Goal: Task Accomplishment & Management: Use online tool/utility

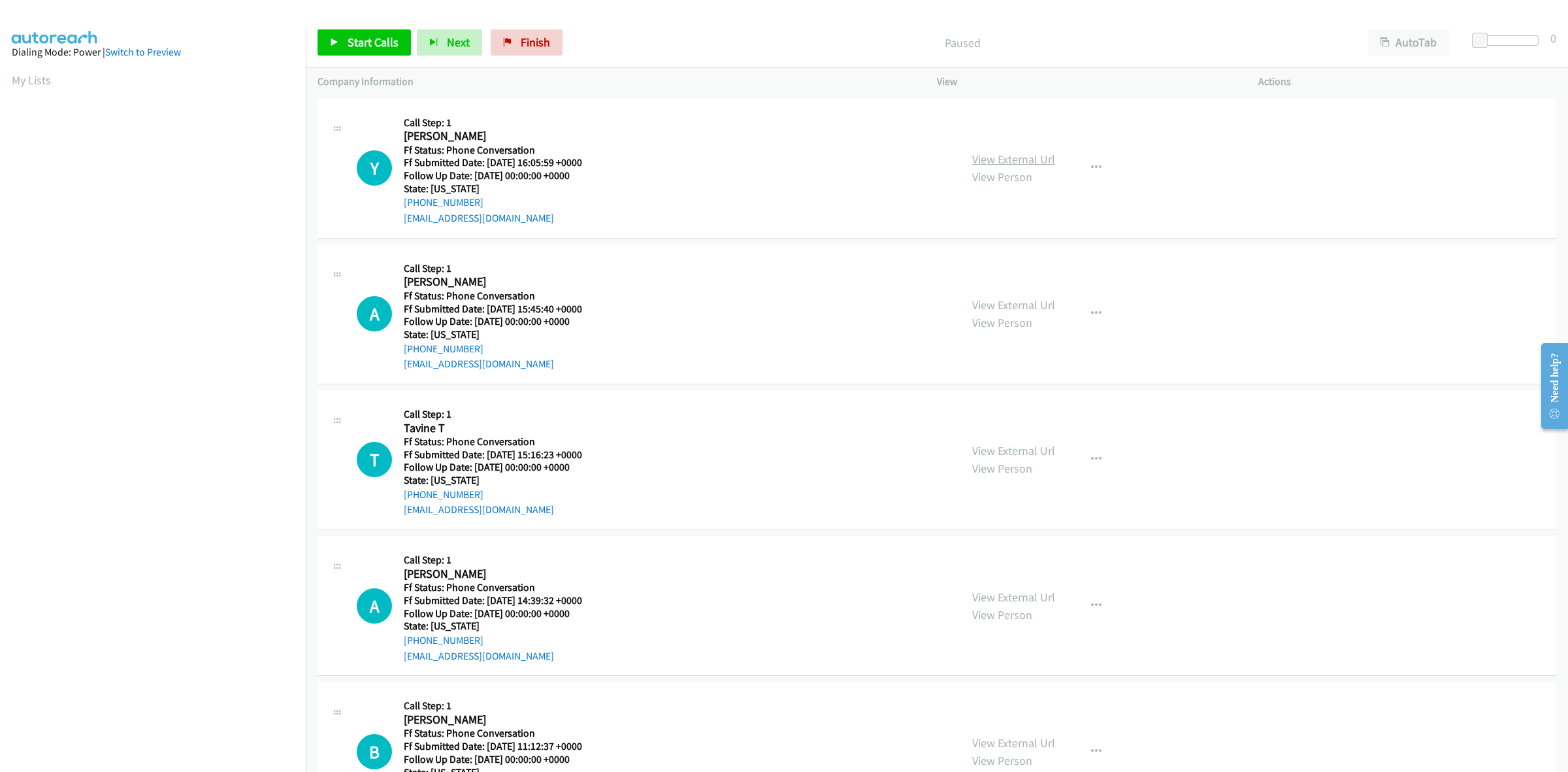
click at [975, 161] on link "View External Url" at bounding box center [1013, 158] width 83 height 15
click at [1006, 302] on link "View External Url" at bounding box center [1013, 304] width 83 height 15
click at [1027, 452] on link "View External Url" at bounding box center [1013, 450] width 83 height 15
click at [1022, 602] on link "View External Url" at bounding box center [1013, 596] width 83 height 15
click at [1020, 737] on link "View External Url" at bounding box center [1013, 742] width 83 height 15
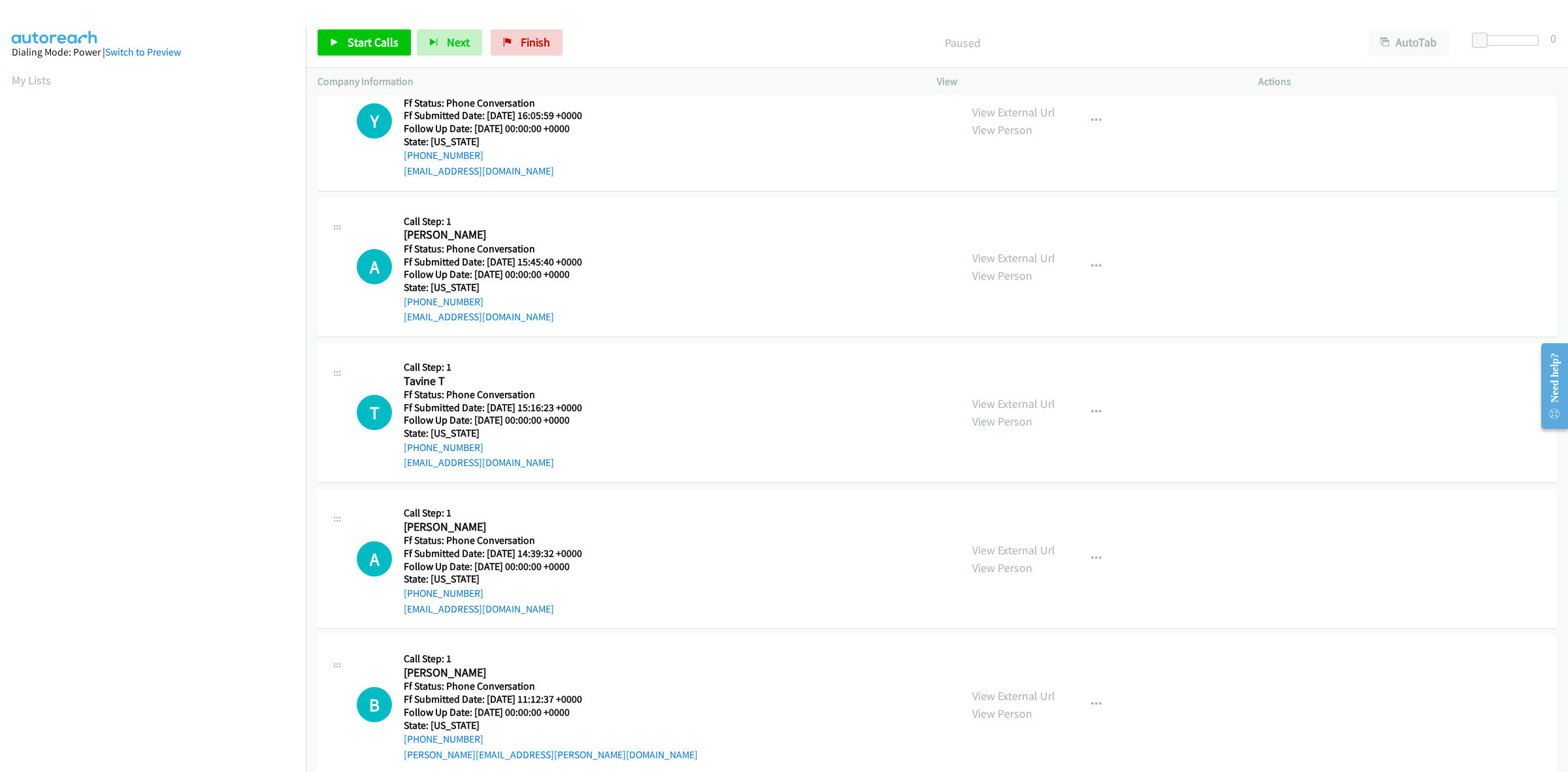
scroll to position [72, 0]
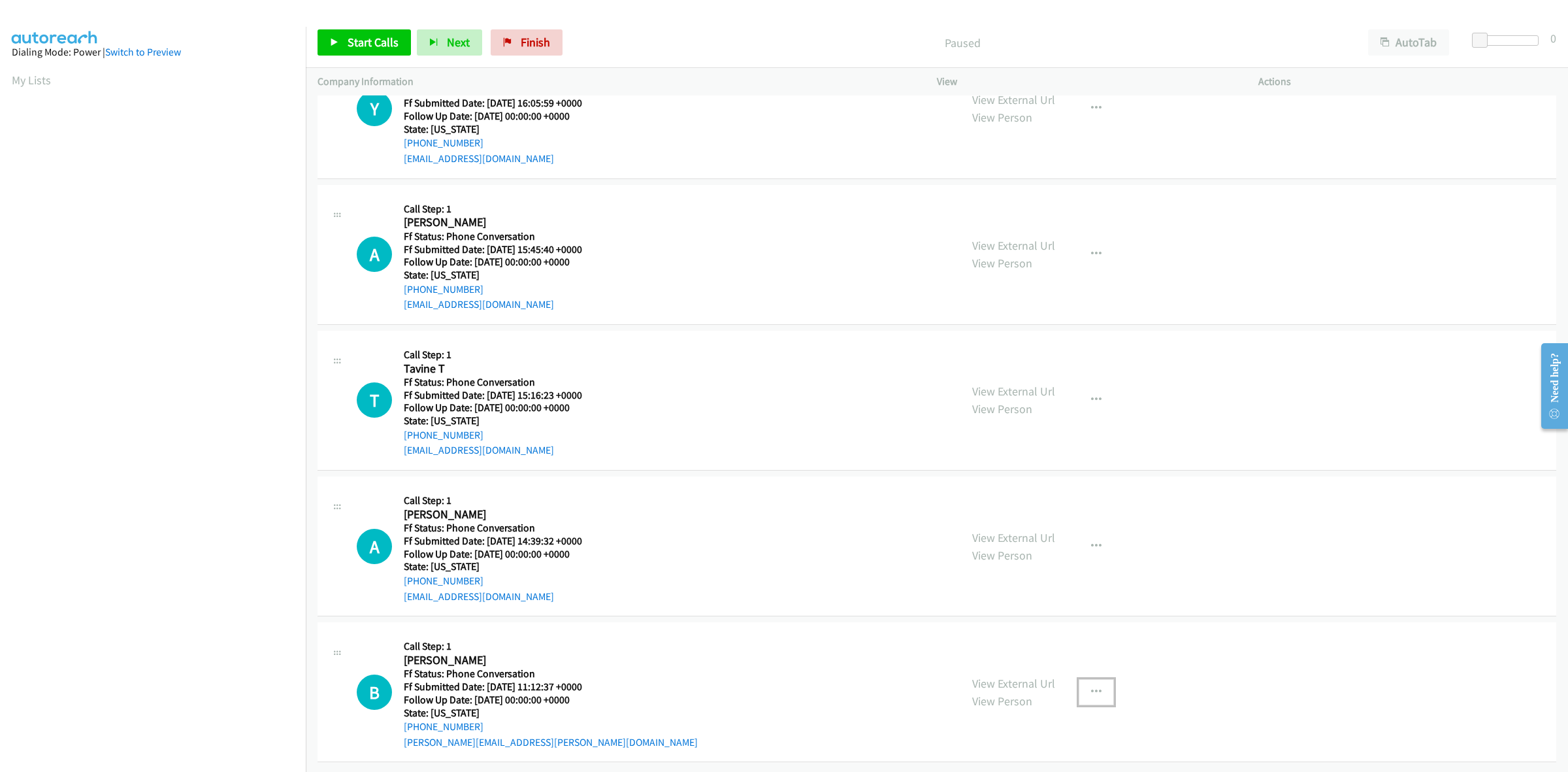
click at [1098, 679] on button "button" at bounding box center [1096, 692] width 35 height 26
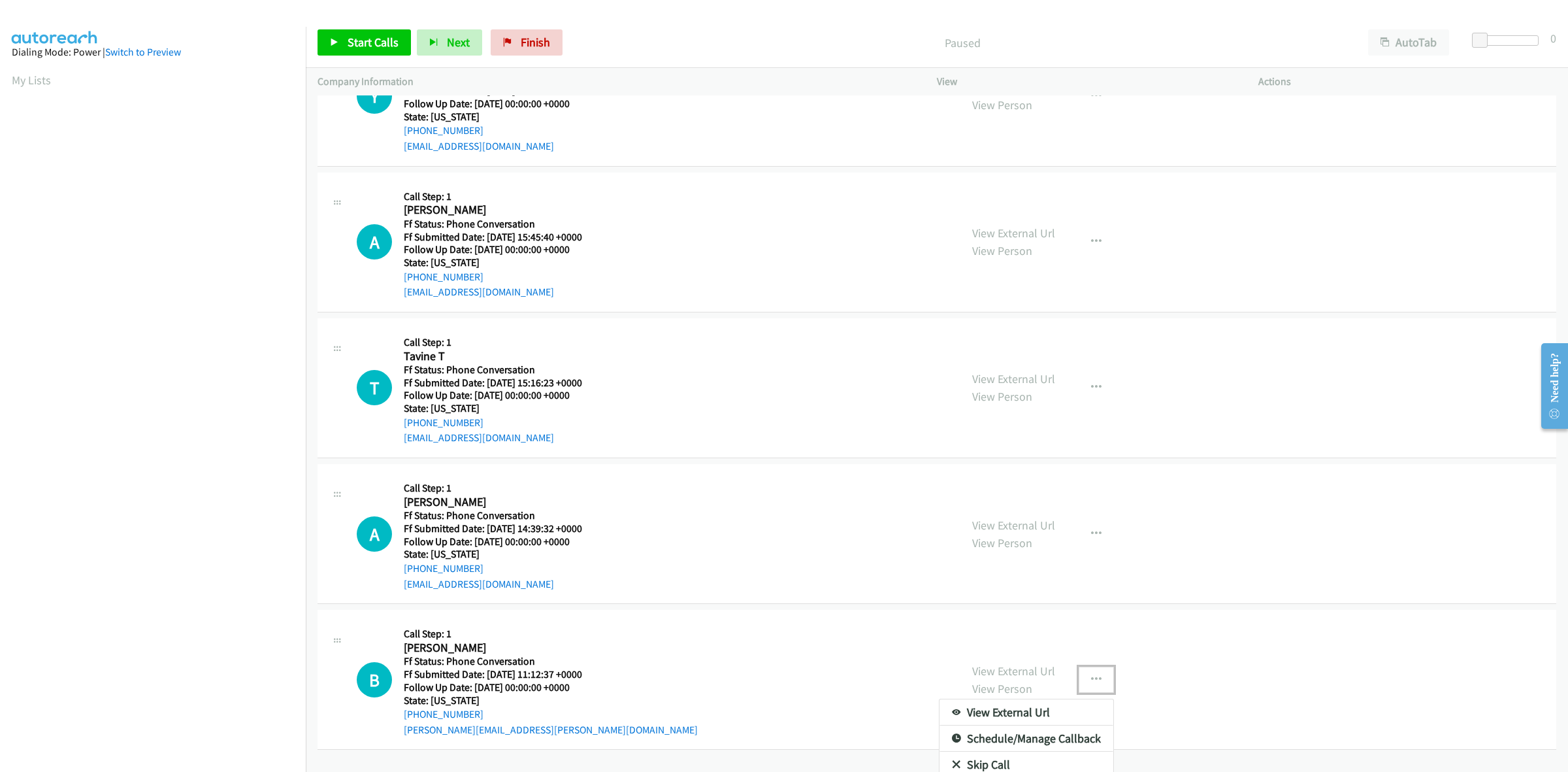
scroll to position [119, 0]
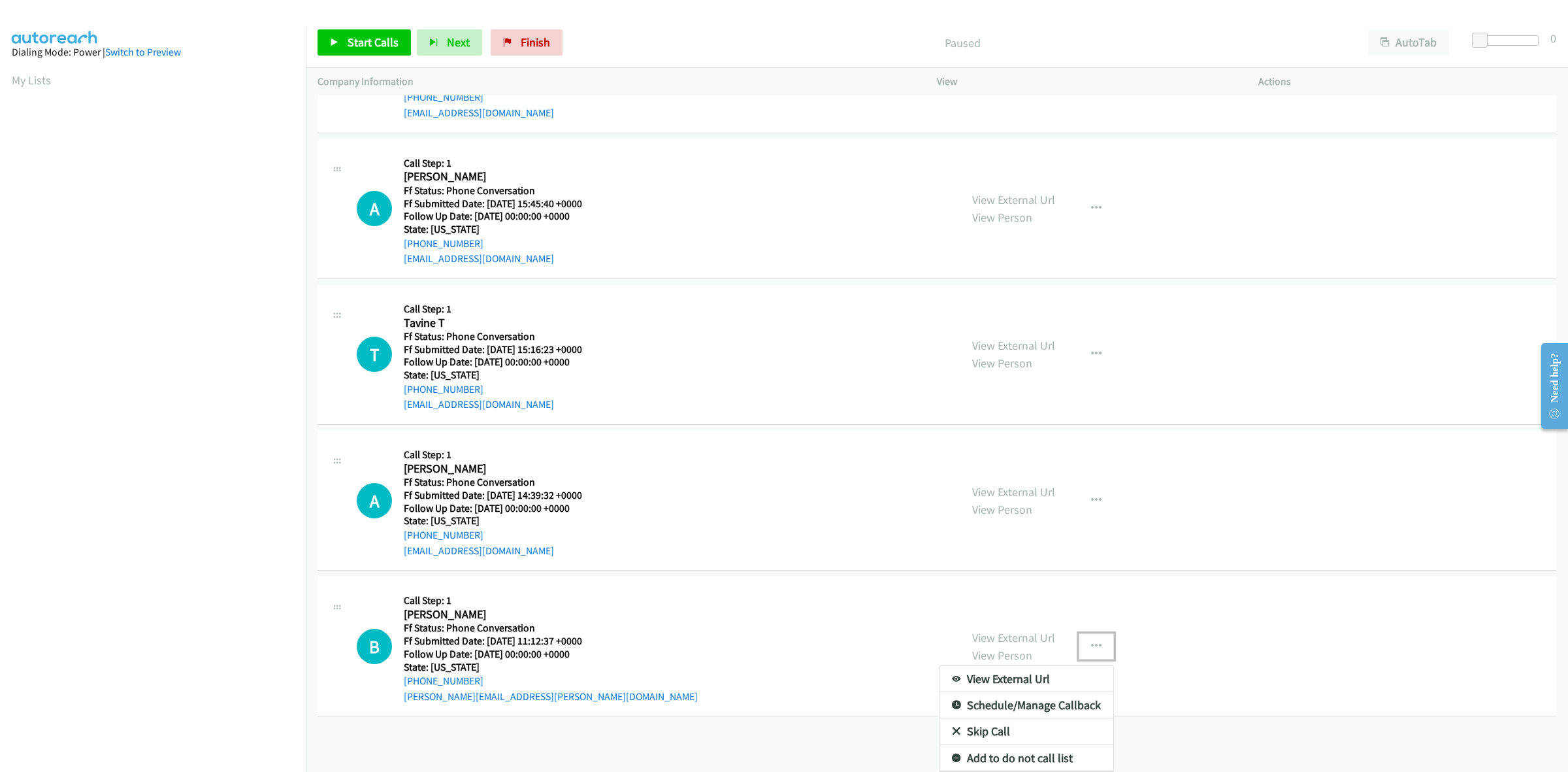
click at [1042, 746] on link "Add to do not call list" at bounding box center [1027, 758] width 174 height 26
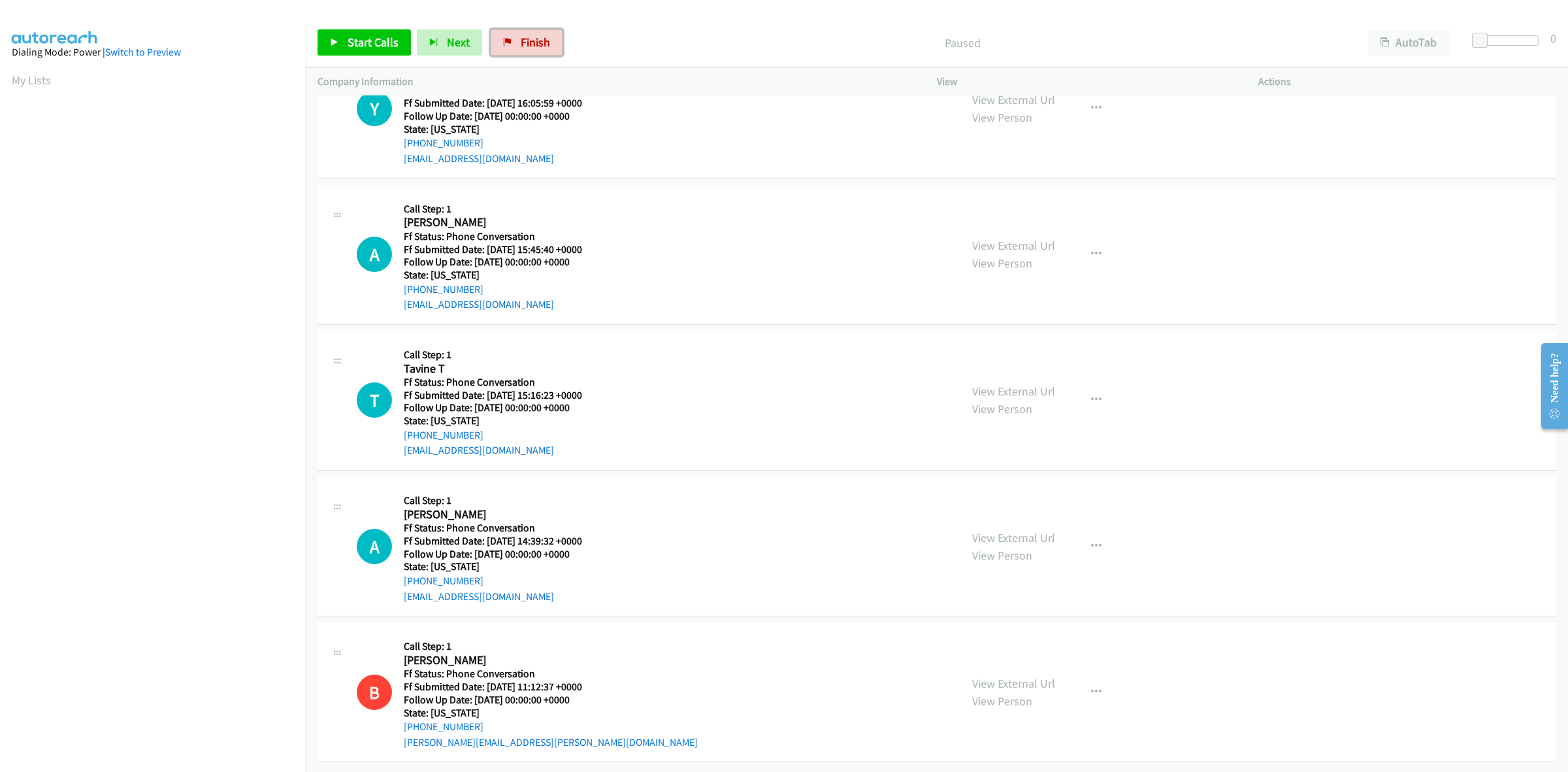
drag, startPoint x: 508, startPoint y: 34, endPoint x: 821, endPoint y: 78, distance: 316.1
click at [508, 34] on link "Finish" at bounding box center [526, 42] width 72 height 26
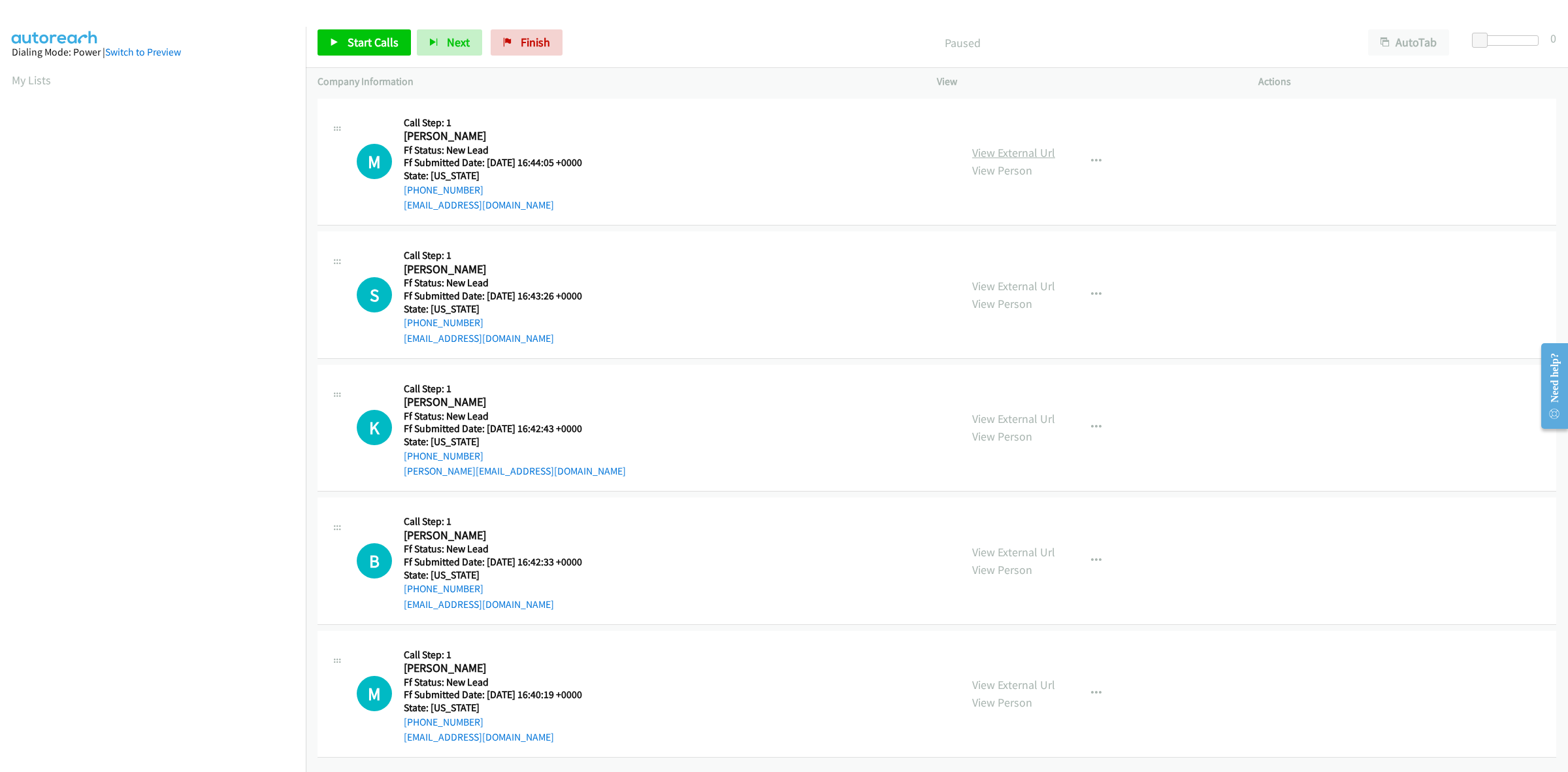
click at [1025, 148] on link "View External Url" at bounding box center [1013, 152] width 83 height 15
click at [1040, 288] on link "View External Url" at bounding box center [1013, 286] width 83 height 15
click at [1039, 424] on link "View External Url" at bounding box center [1013, 419] width 83 height 15
click at [1037, 549] on link "View External Url" at bounding box center [1013, 551] width 83 height 15
click at [1007, 681] on link "View External Url" at bounding box center [1013, 684] width 83 height 15
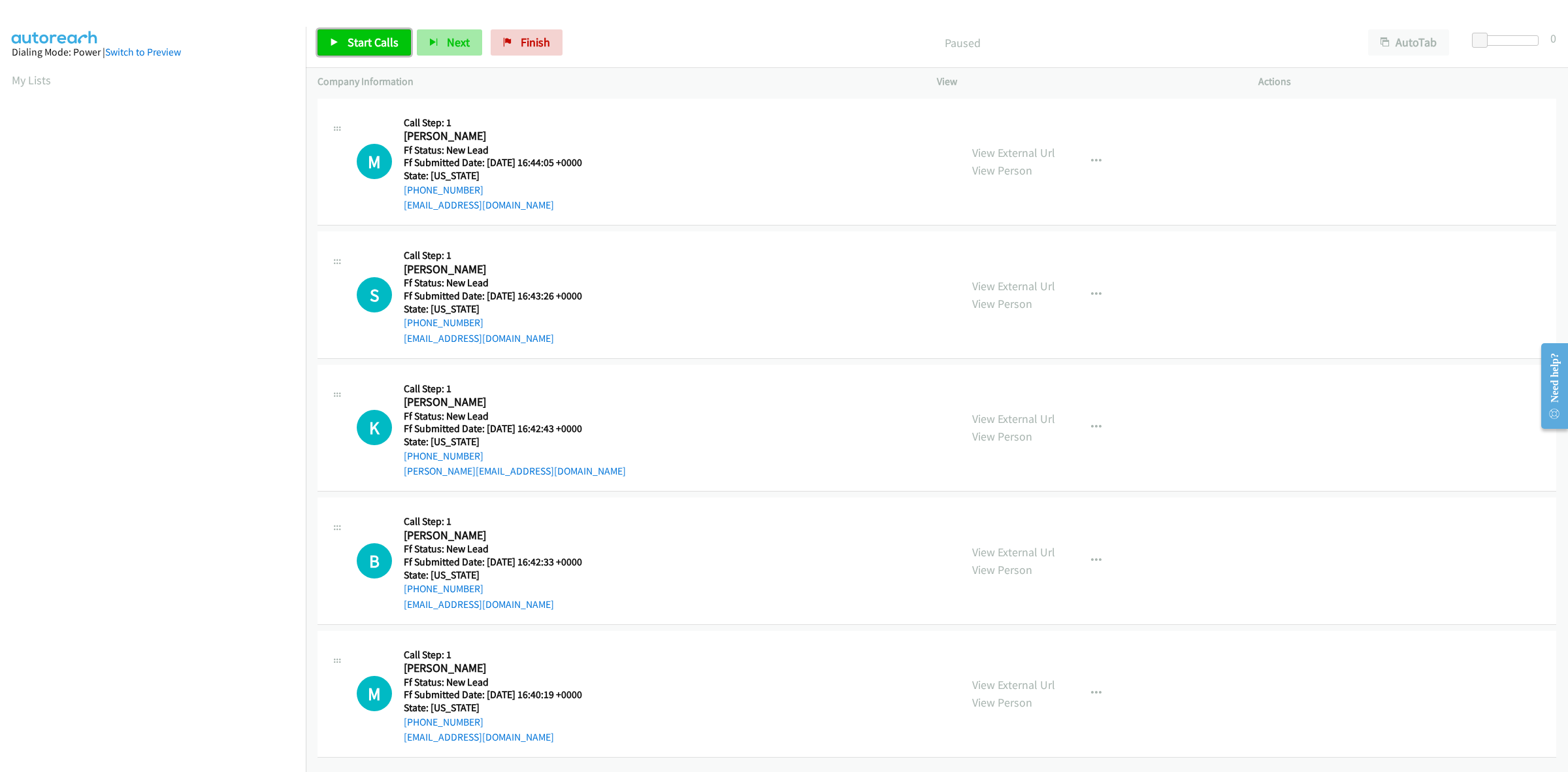
drag, startPoint x: 341, startPoint y: 31, endPoint x: 417, endPoint y: 50, distance: 78.3
click at [341, 31] on link "Start Calls" at bounding box center [364, 42] width 93 height 26
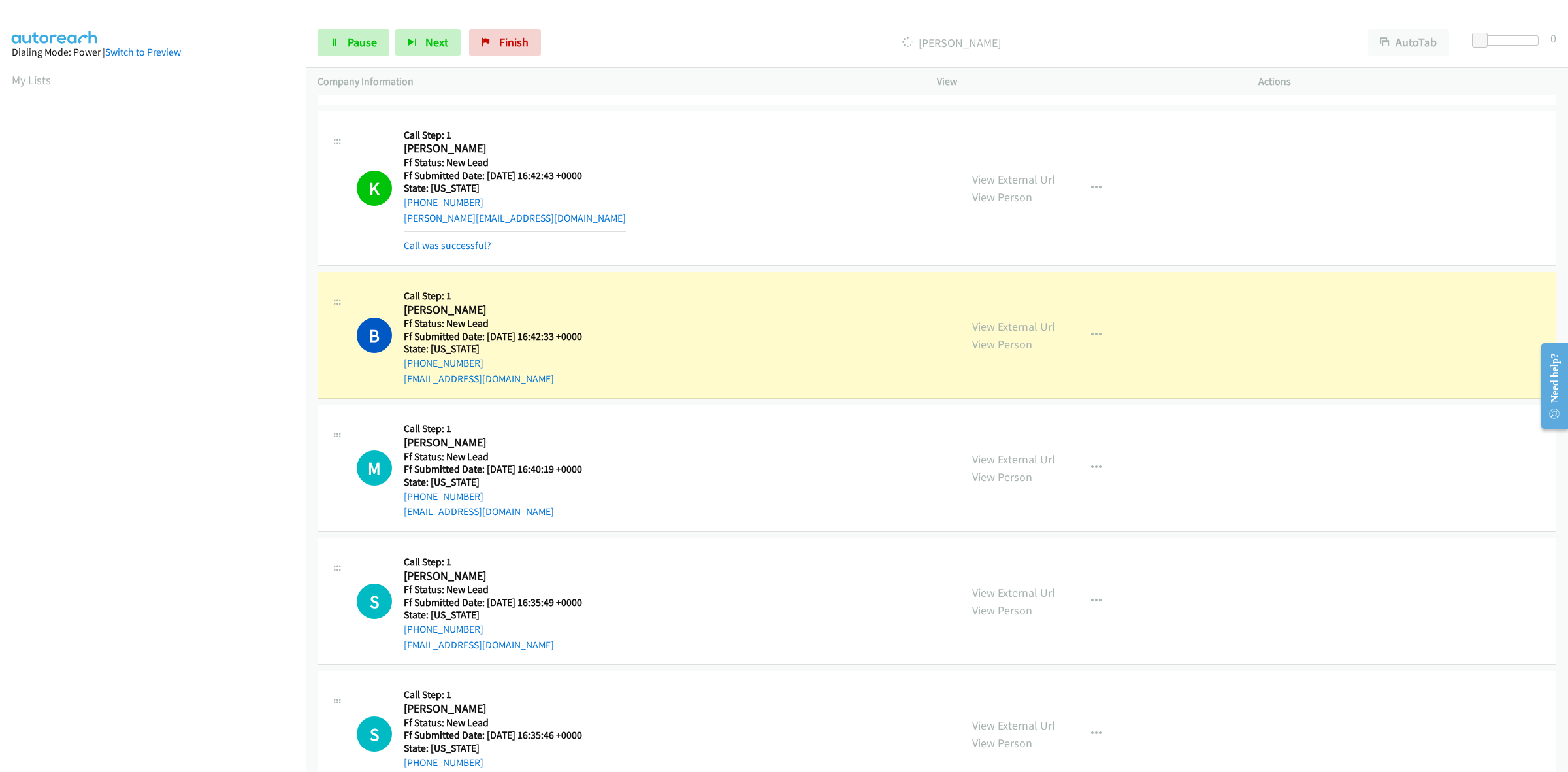
scroll to position [409, 0]
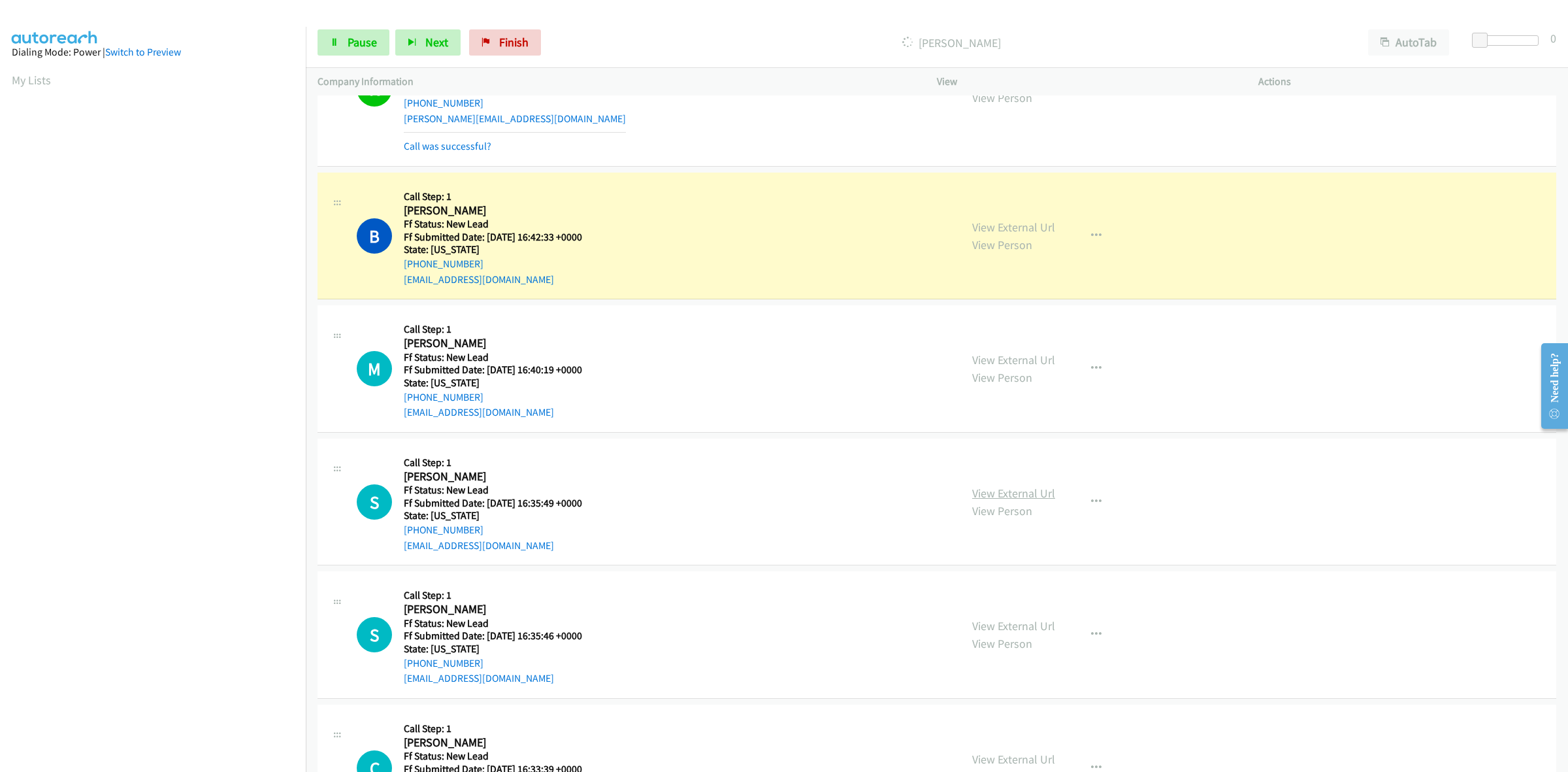
click at [1014, 488] on link "View External Url" at bounding box center [1013, 492] width 83 height 15
click at [993, 625] on link "View External Url" at bounding box center [1013, 625] width 83 height 15
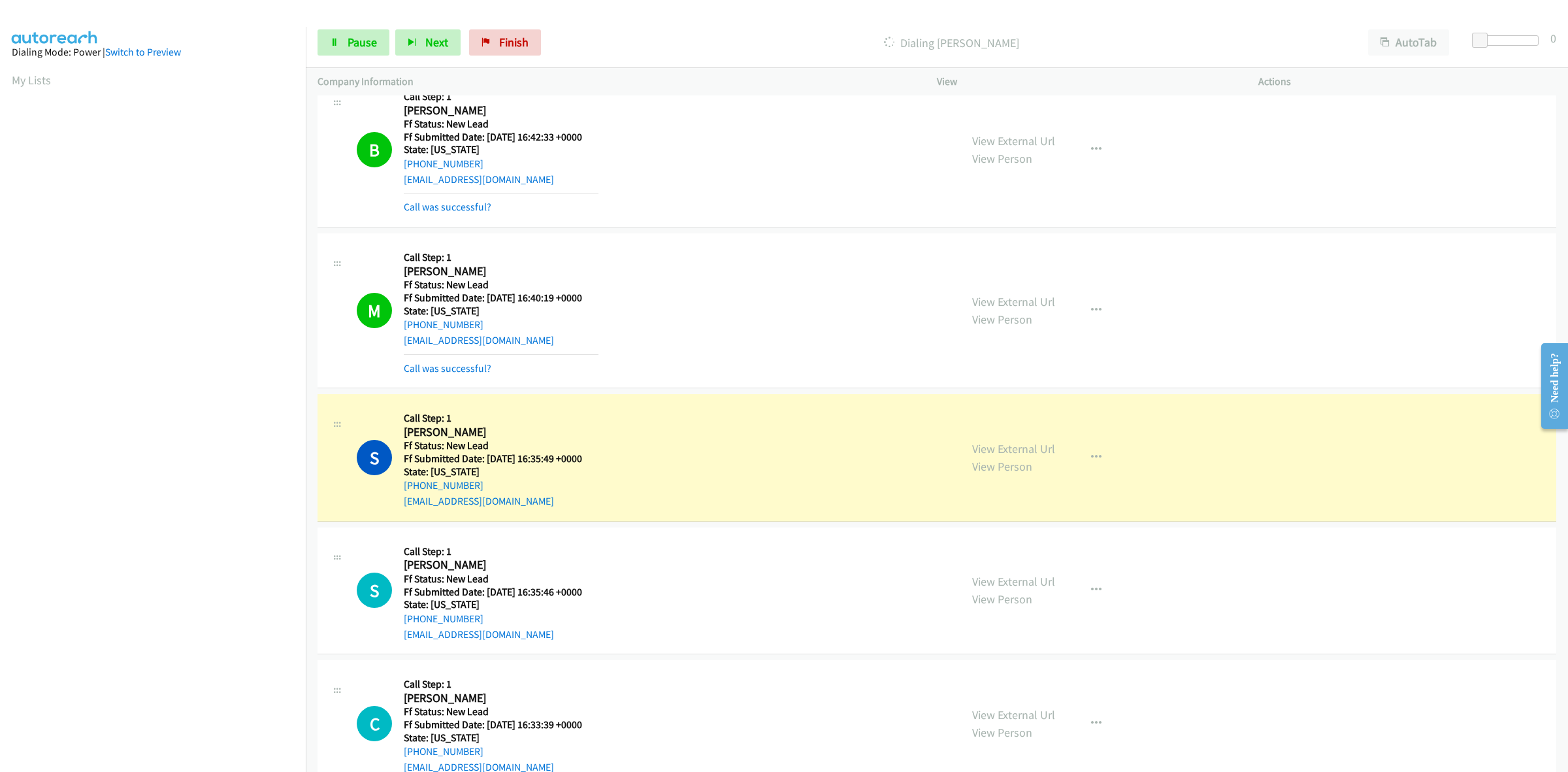
scroll to position [546, 0]
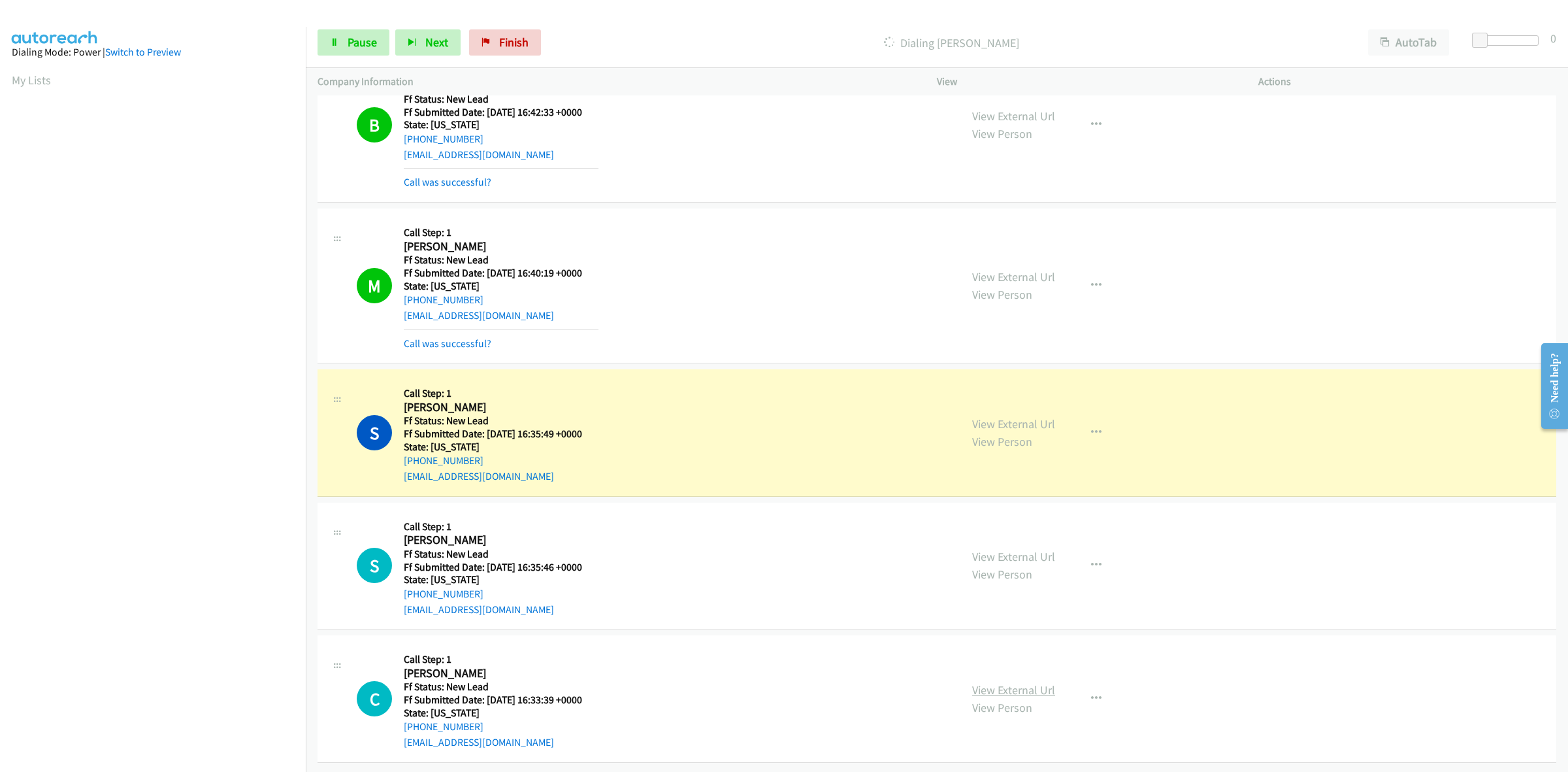
click at [994, 682] on link "View External Url" at bounding box center [1013, 689] width 83 height 15
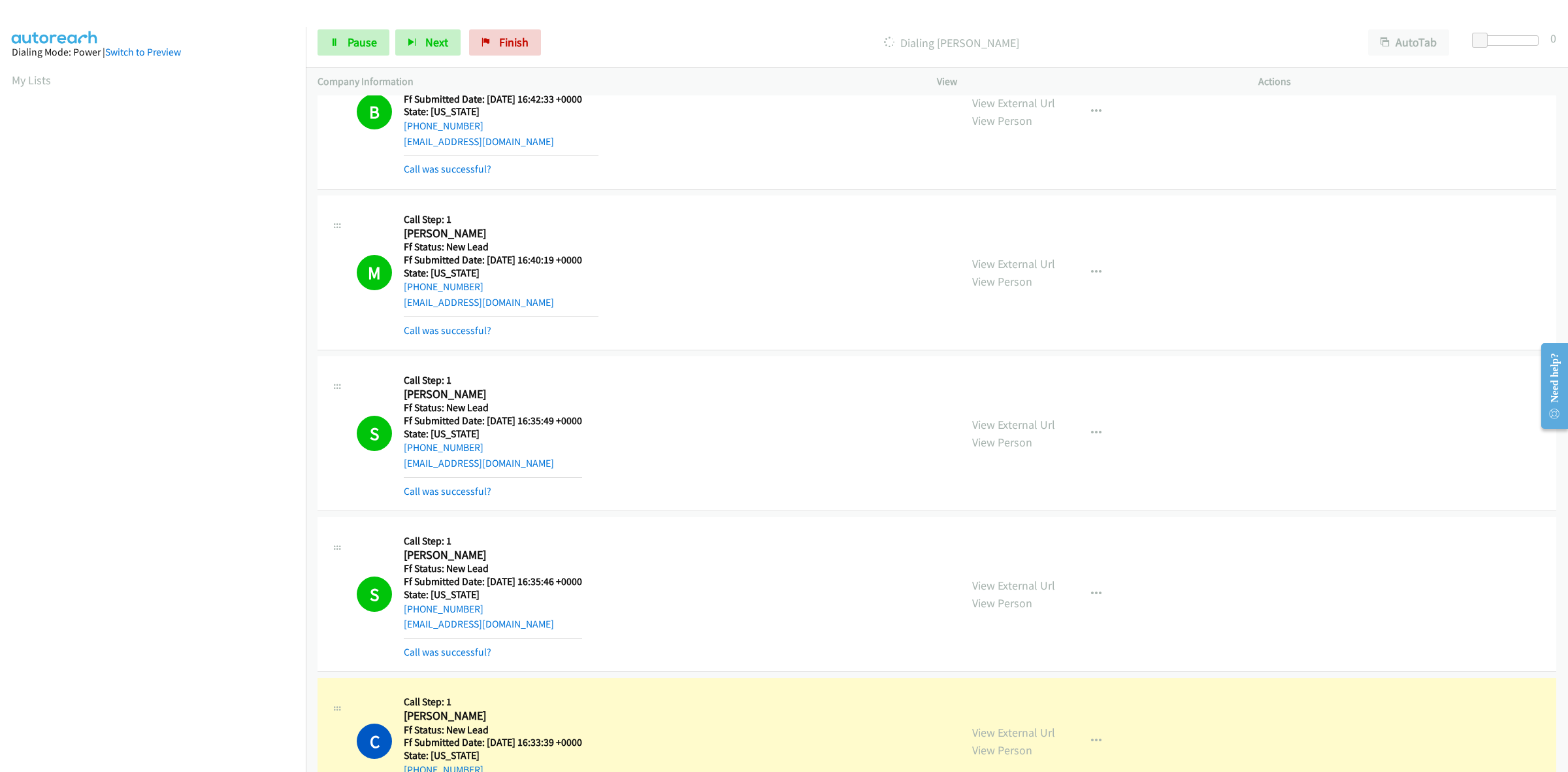
scroll to position [955, 0]
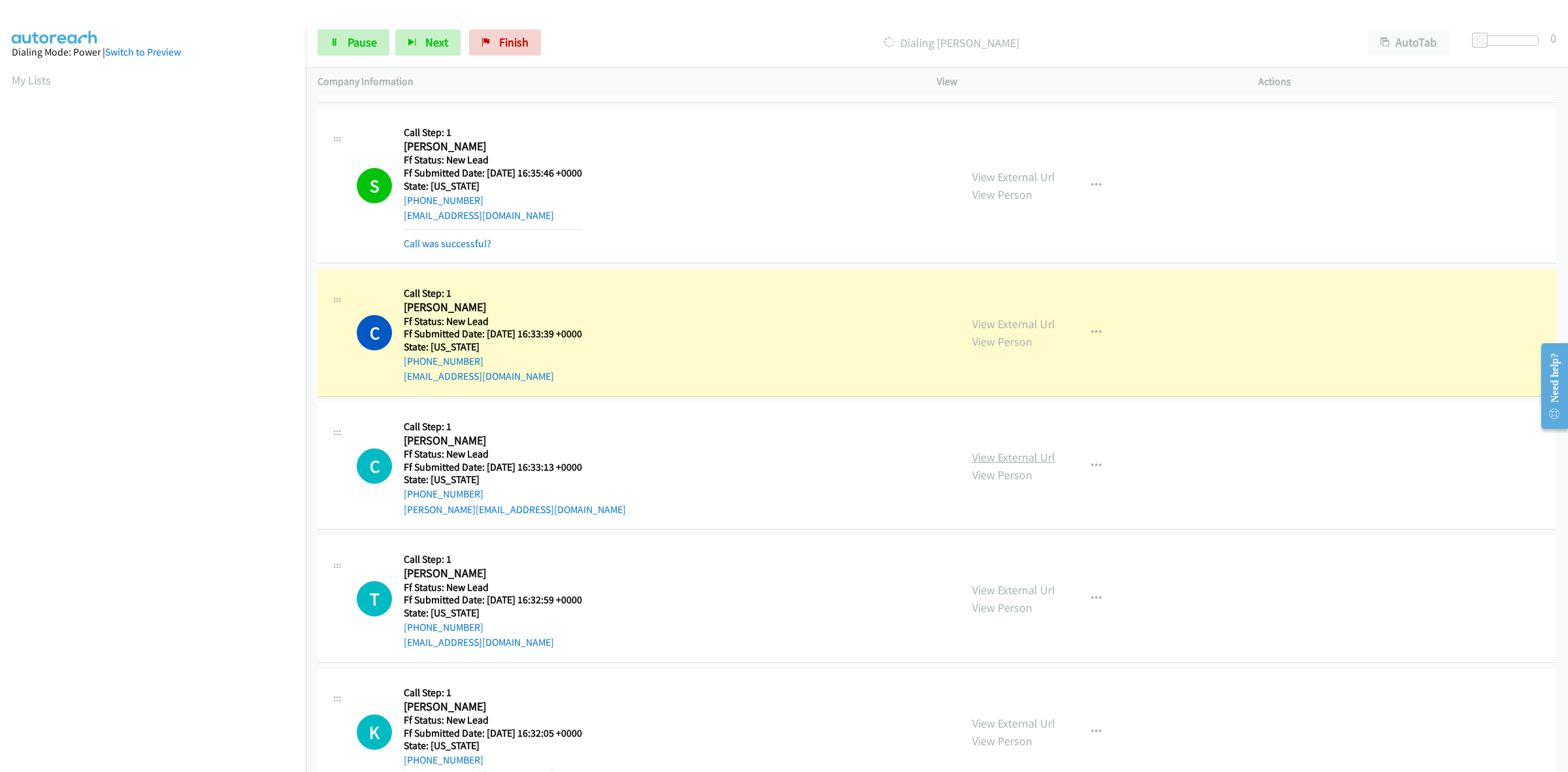
click at [1002, 452] on link "View External Url" at bounding box center [1013, 456] width 83 height 15
click at [1039, 587] on link "View External Url" at bounding box center [1013, 589] width 83 height 15
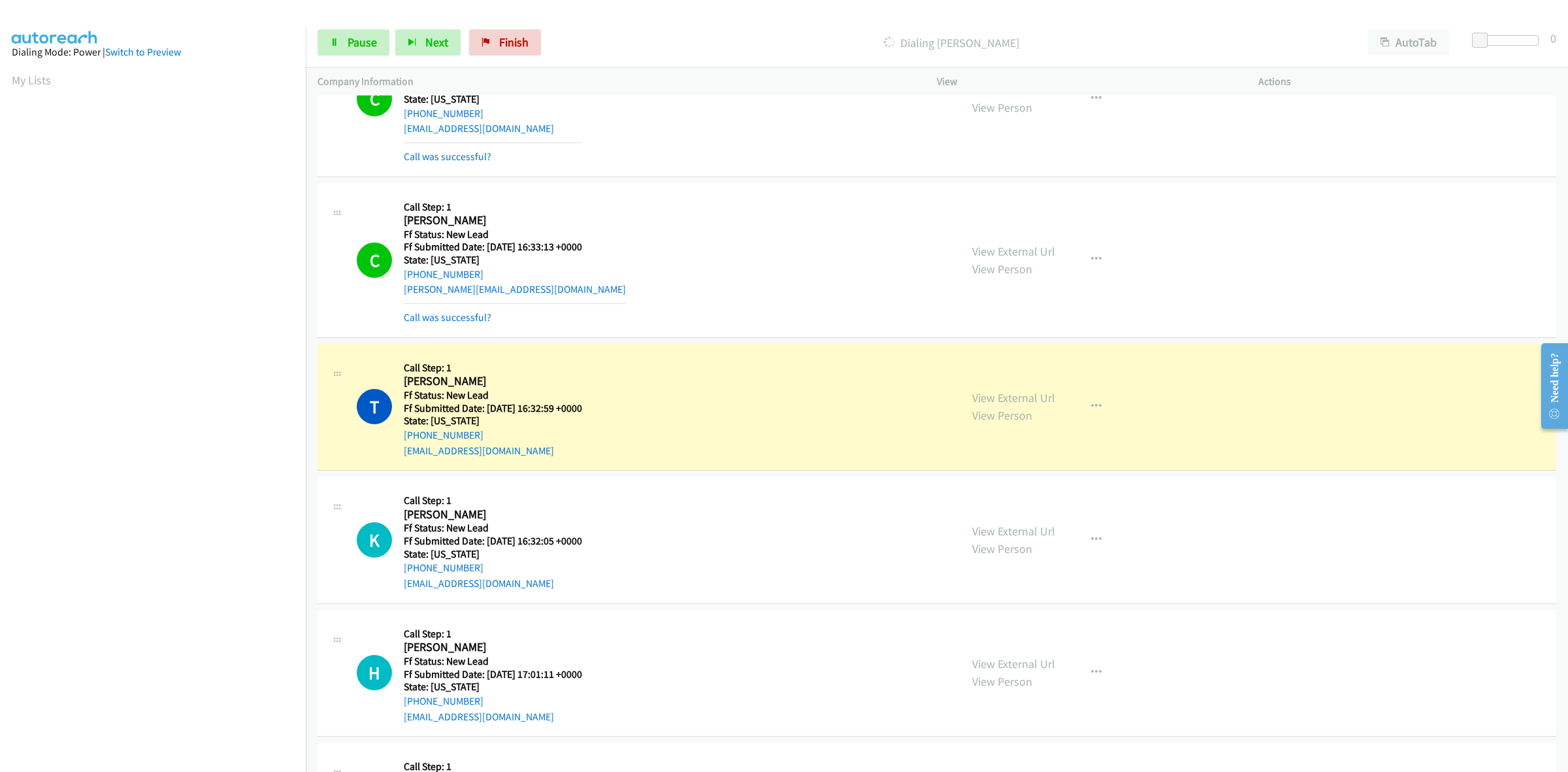
scroll to position [1324, 0]
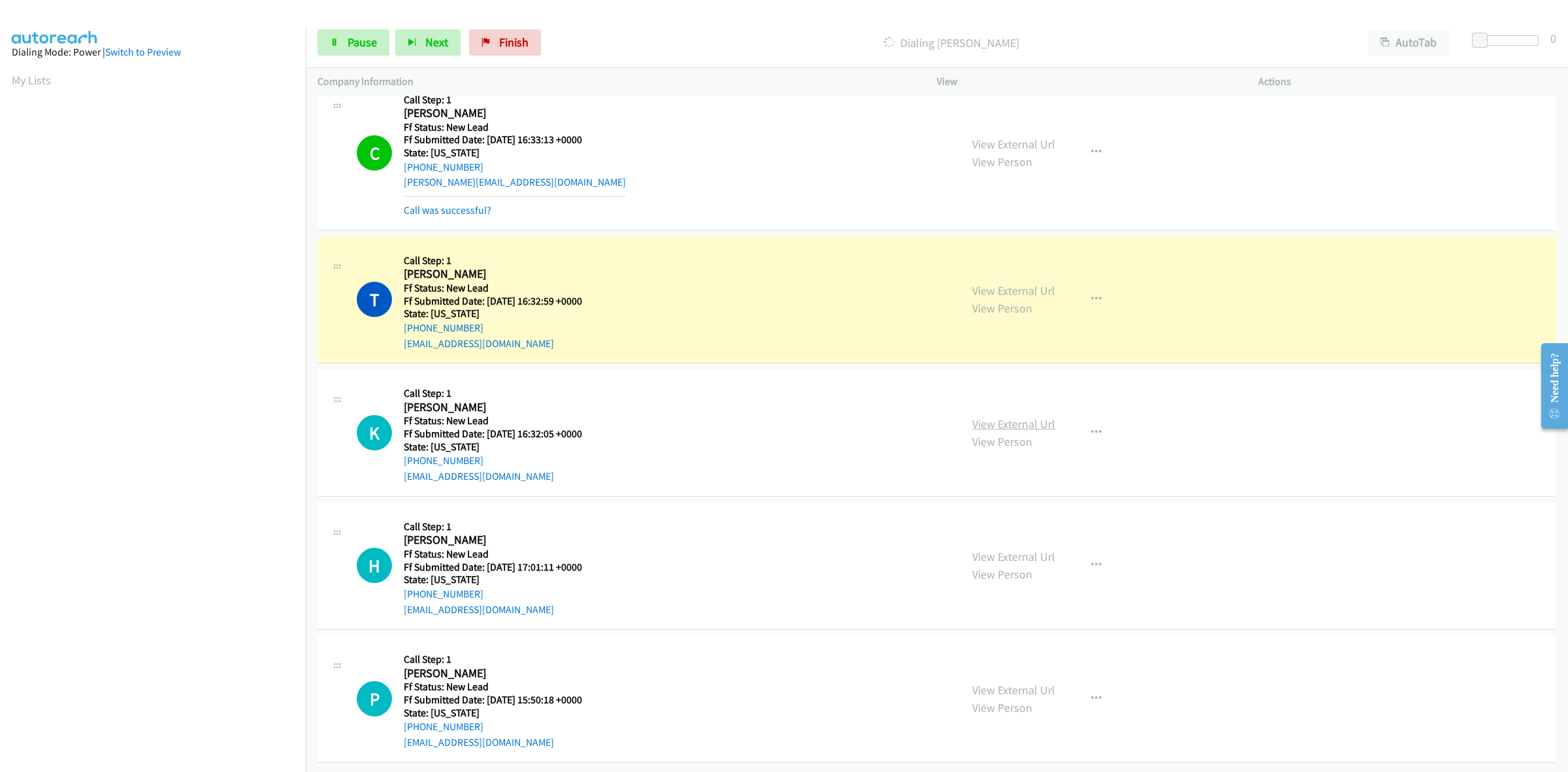
click at [1017, 417] on link "View External Url" at bounding box center [1013, 424] width 83 height 15
click at [1008, 549] on link "View External Url" at bounding box center [1013, 556] width 83 height 15
click at [1027, 682] on link "View External Url" at bounding box center [1013, 689] width 83 height 15
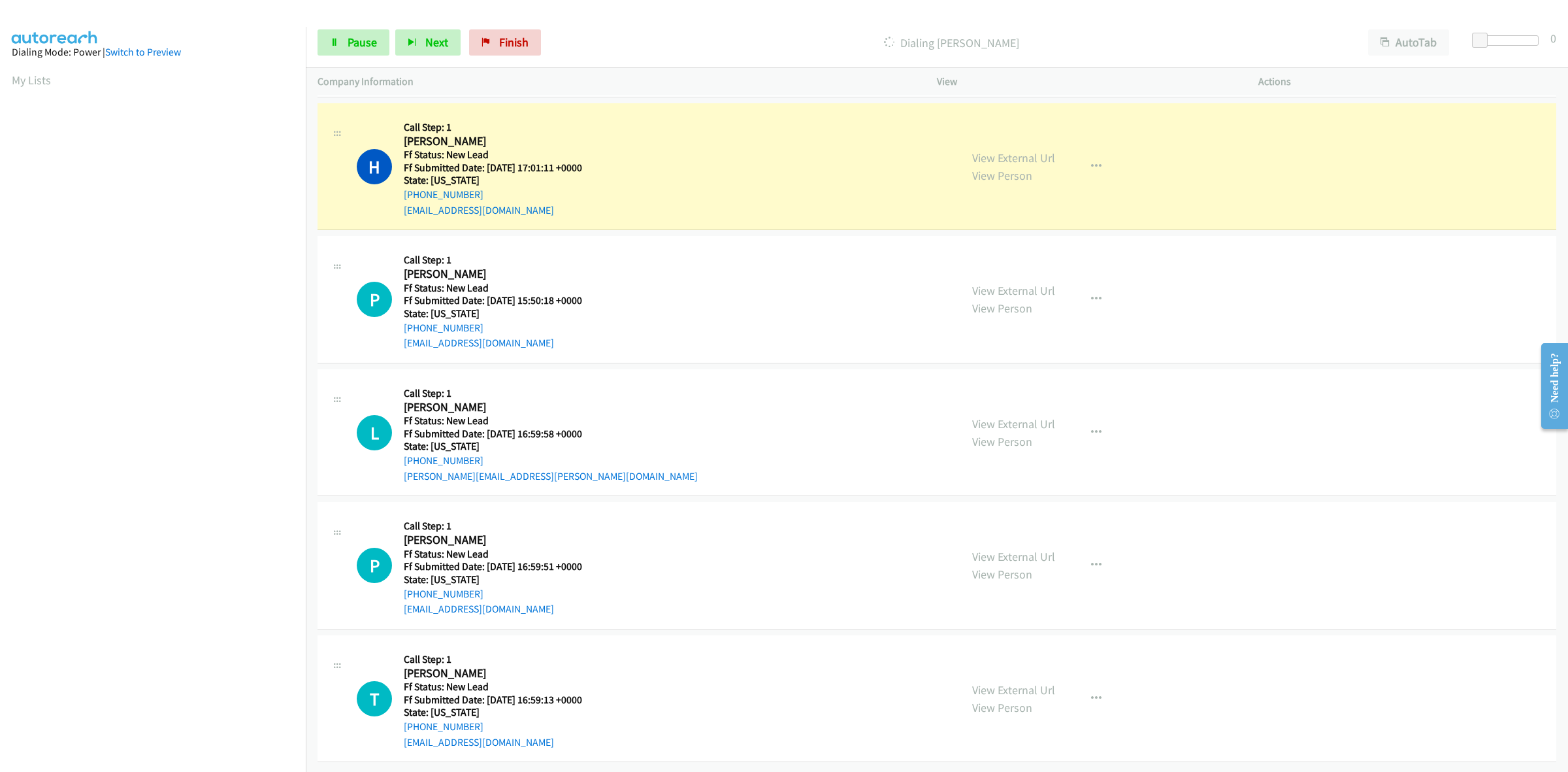
scroll to position [1779, 0]
click at [982, 417] on link "View External Url" at bounding box center [1013, 424] width 83 height 15
click at [1044, 549] on link "View External Url" at bounding box center [1013, 556] width 83 height 15
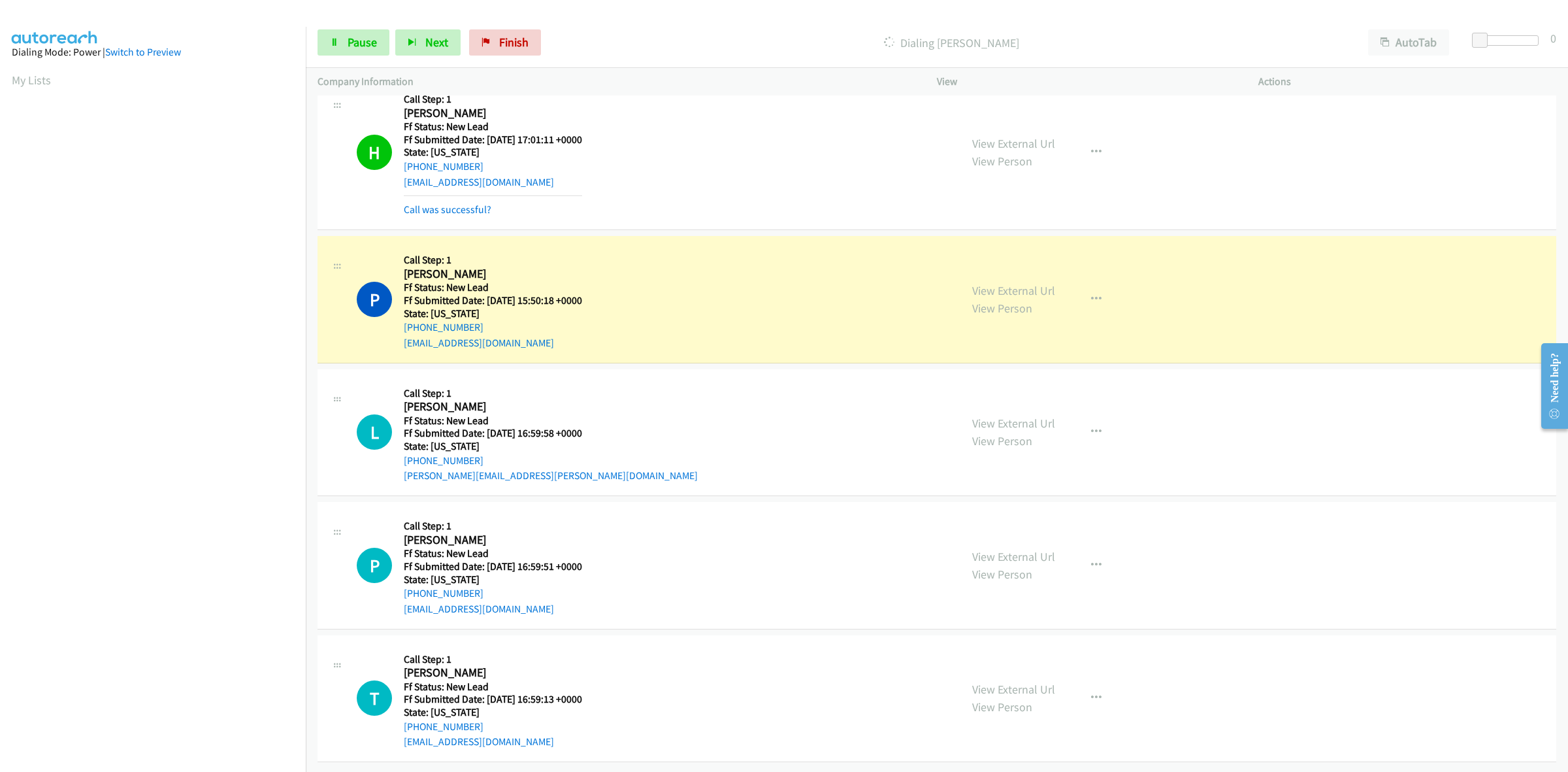
scroll to position [1807, 0]
click at [1032, 681] on link "View External Url" at bounding box center [1013, 688] width 83 height 15
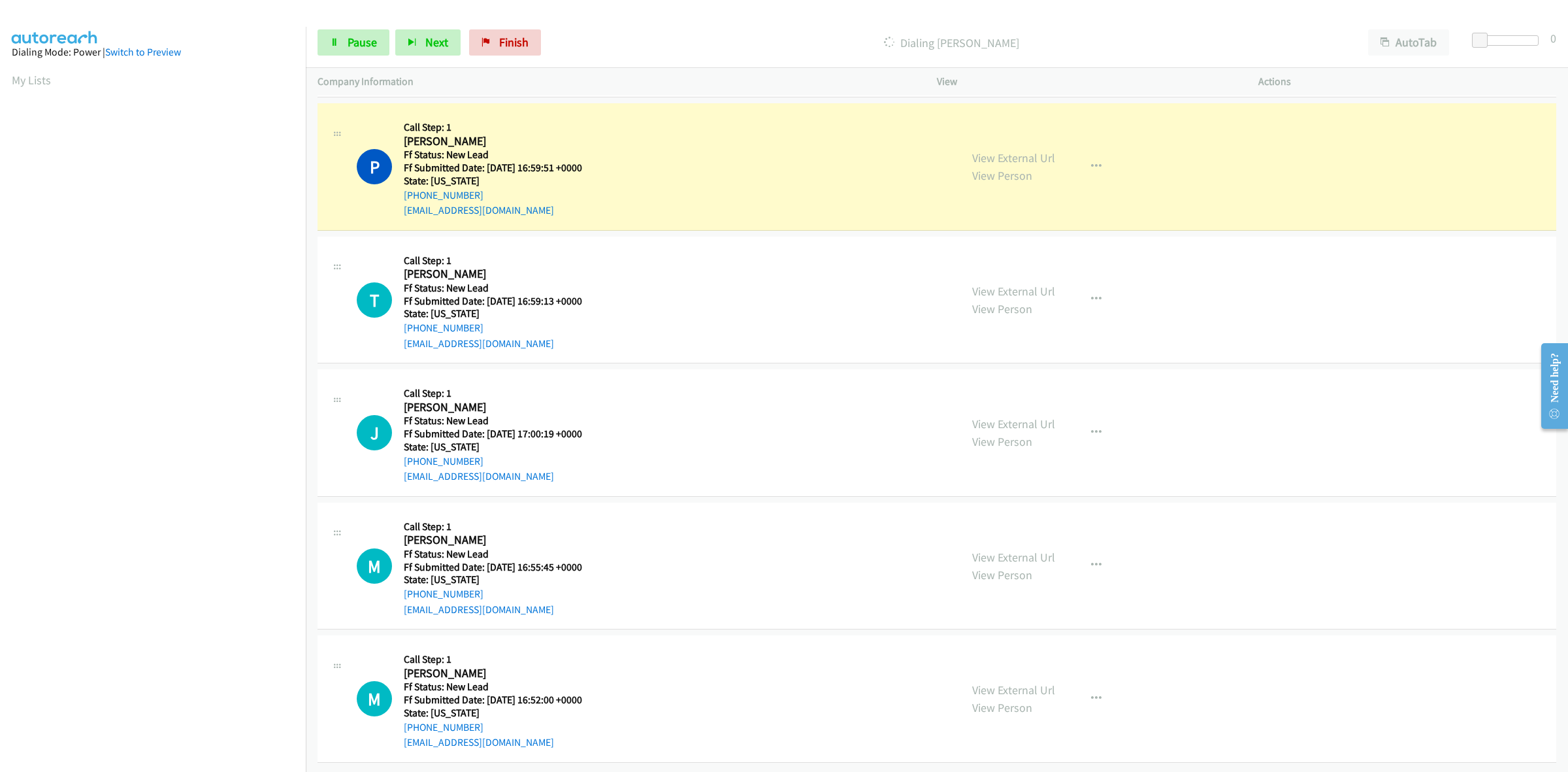
scroll to position [2262, 0]
click at [1027, 417] on link "View External Url" at bounding box center [1013, 424] width 83 height 15
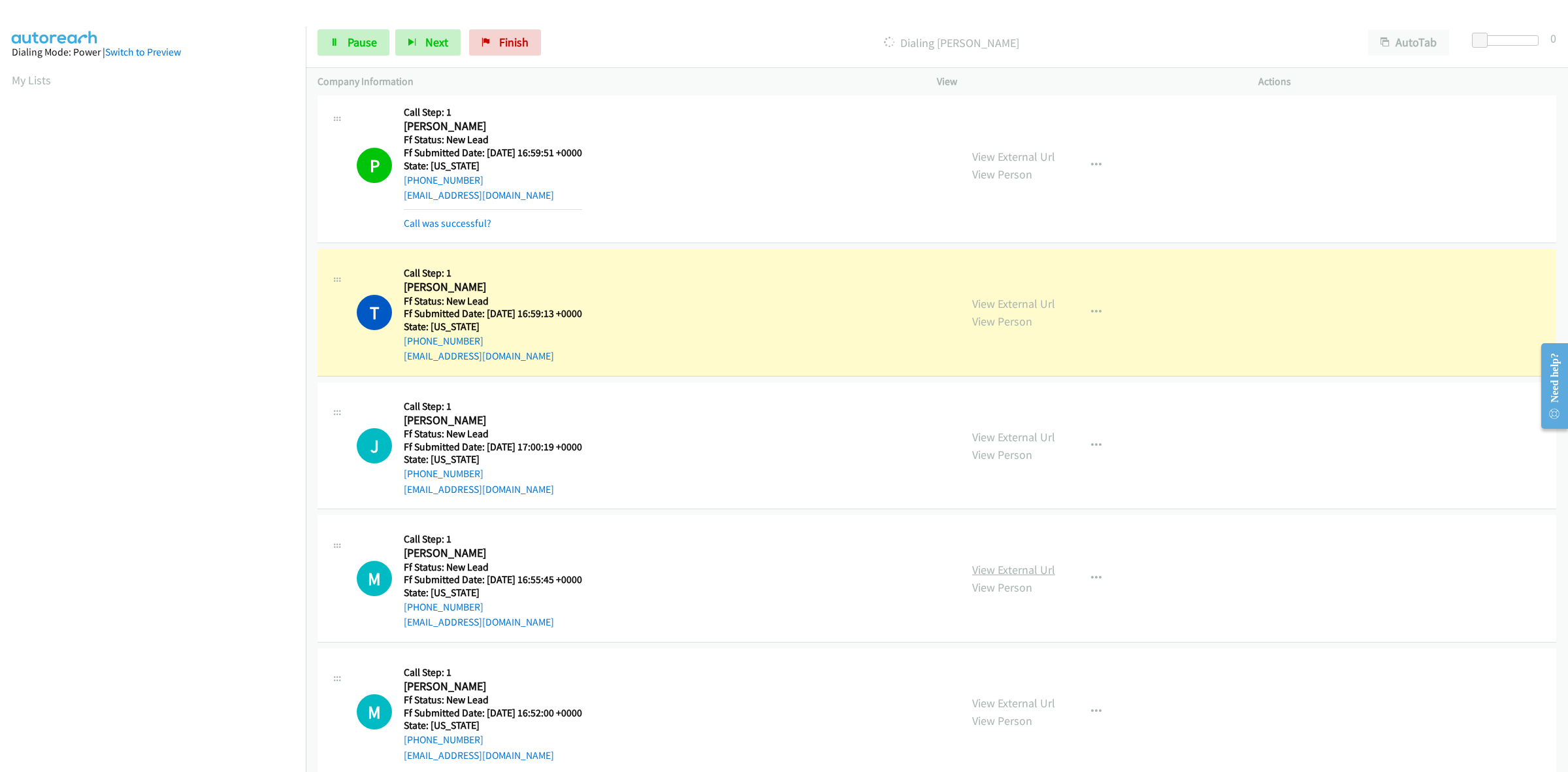
click at [1032, 572] on link "View External Url" at bounding box center [1013, 569] width 83 height 15
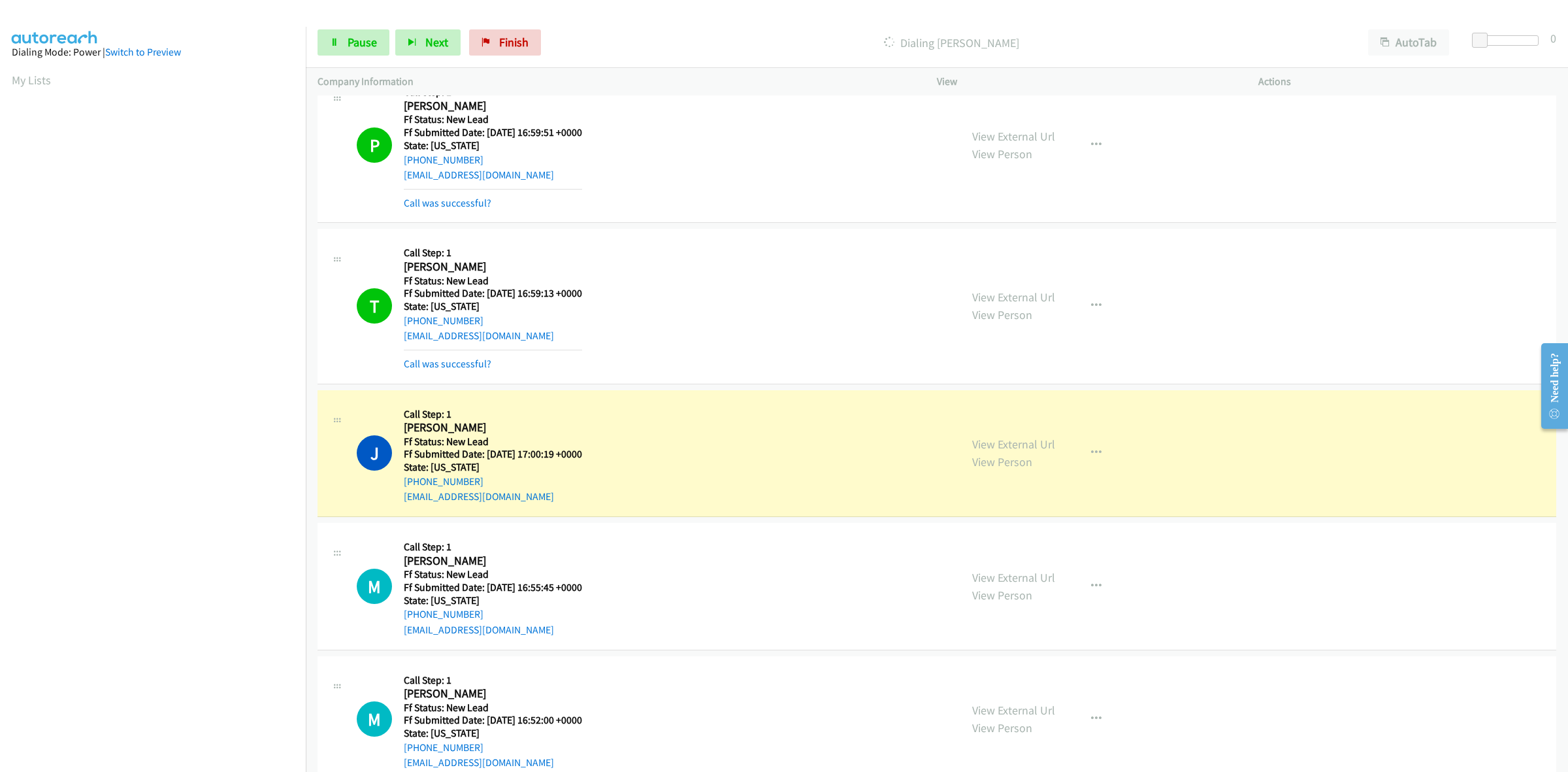
scroll to position [2319, 0]
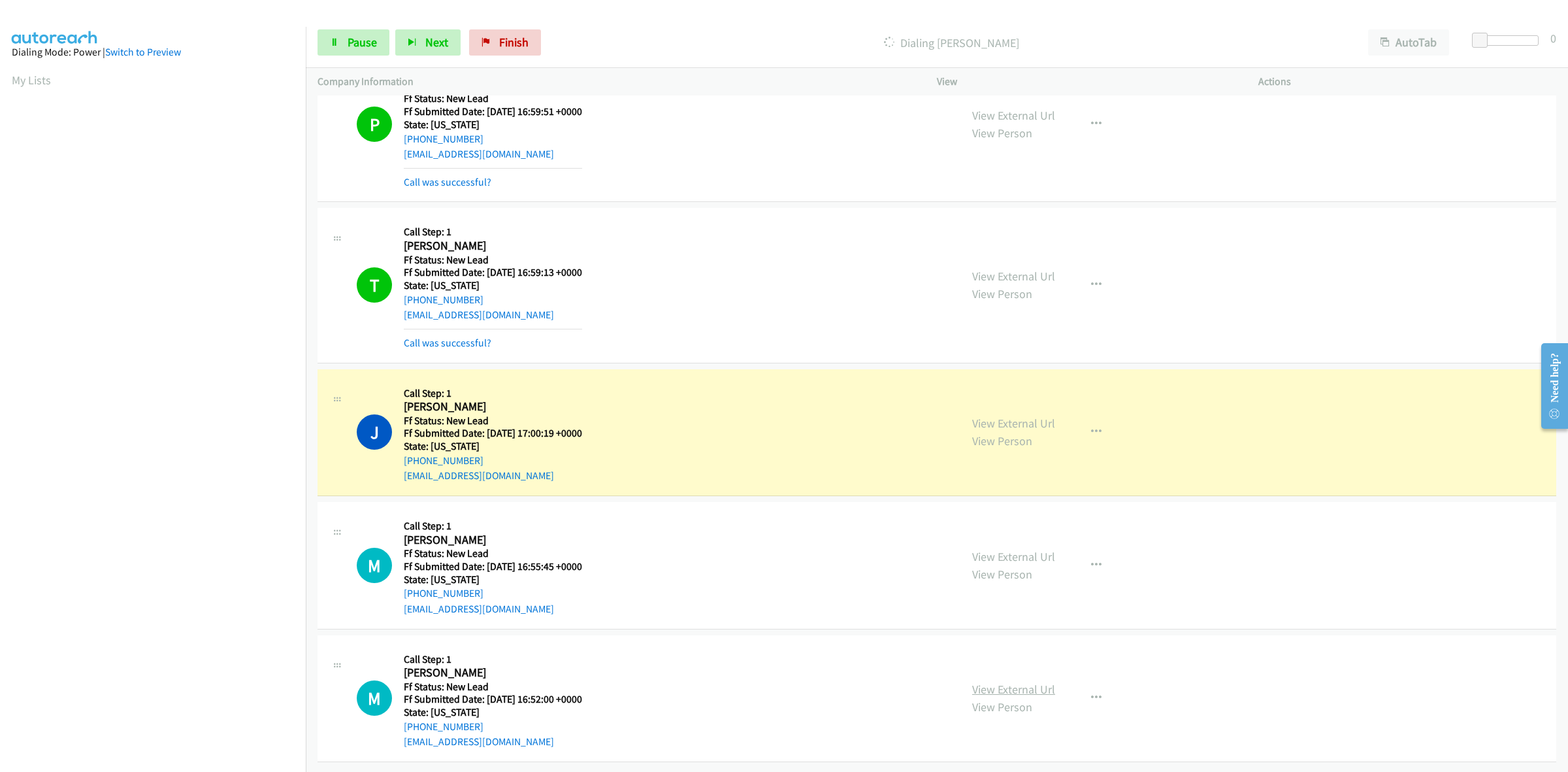
click at [1020, 681] on link "View External Url" at bounding box center [1013, 688] width 83 height 15
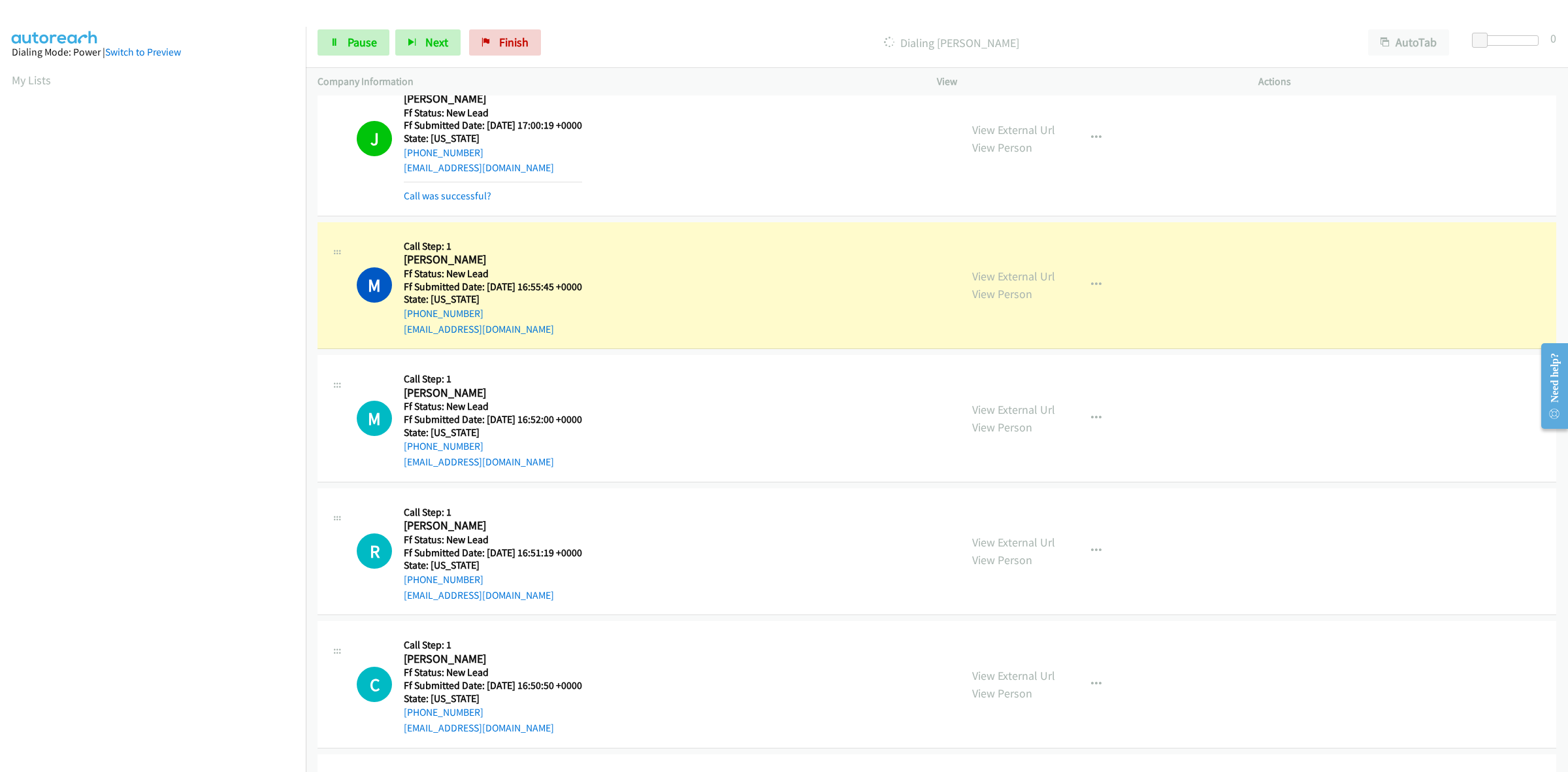
scroll to position [2746, 0]
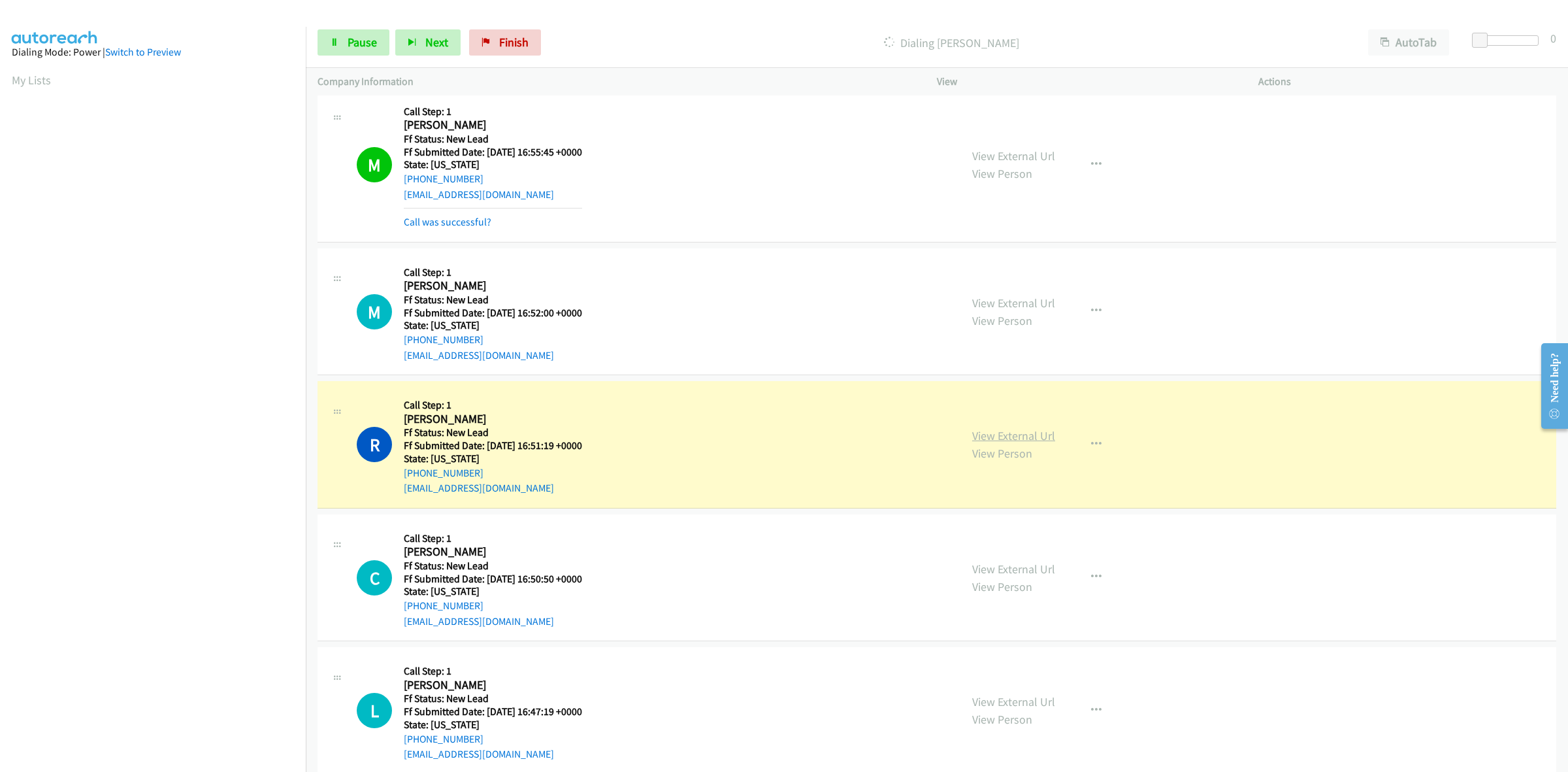
click at [1006, 442] on link "View External Url" at bounding box center [1013, 435] width 83 height 15
click at [343, 38] on link "Pause" at bounding box center [353, 42] width 72 height 26
drag, startPoint x: 525, startPoint y: 41, endPoint x: 830, endPoint y: 87, distance: 308.4
click at [525, 41] on span "Finish" at bounding box center [534, 41] width 29 height 15
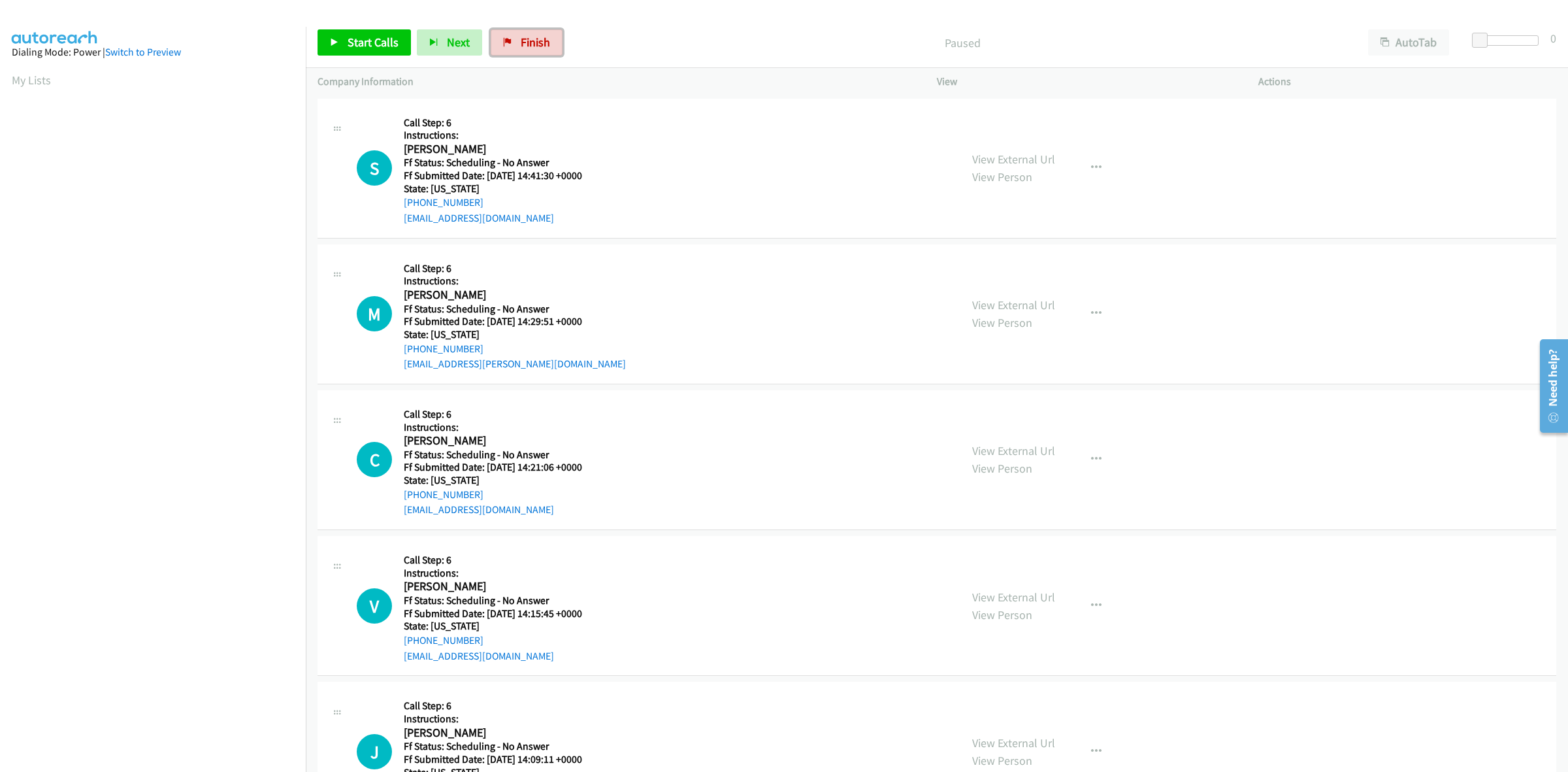
drag, startPoint x: 515, startPoint y: 37, endPoint x: 824, endPoint y: 86, distance: 312.9
click at [515, 37] on link "Finish" at bounding box center [526, 42] width 72 height 26
click at [382, 33] on link "Start Calls" at bounding box center [364, 42] width 93 height 26
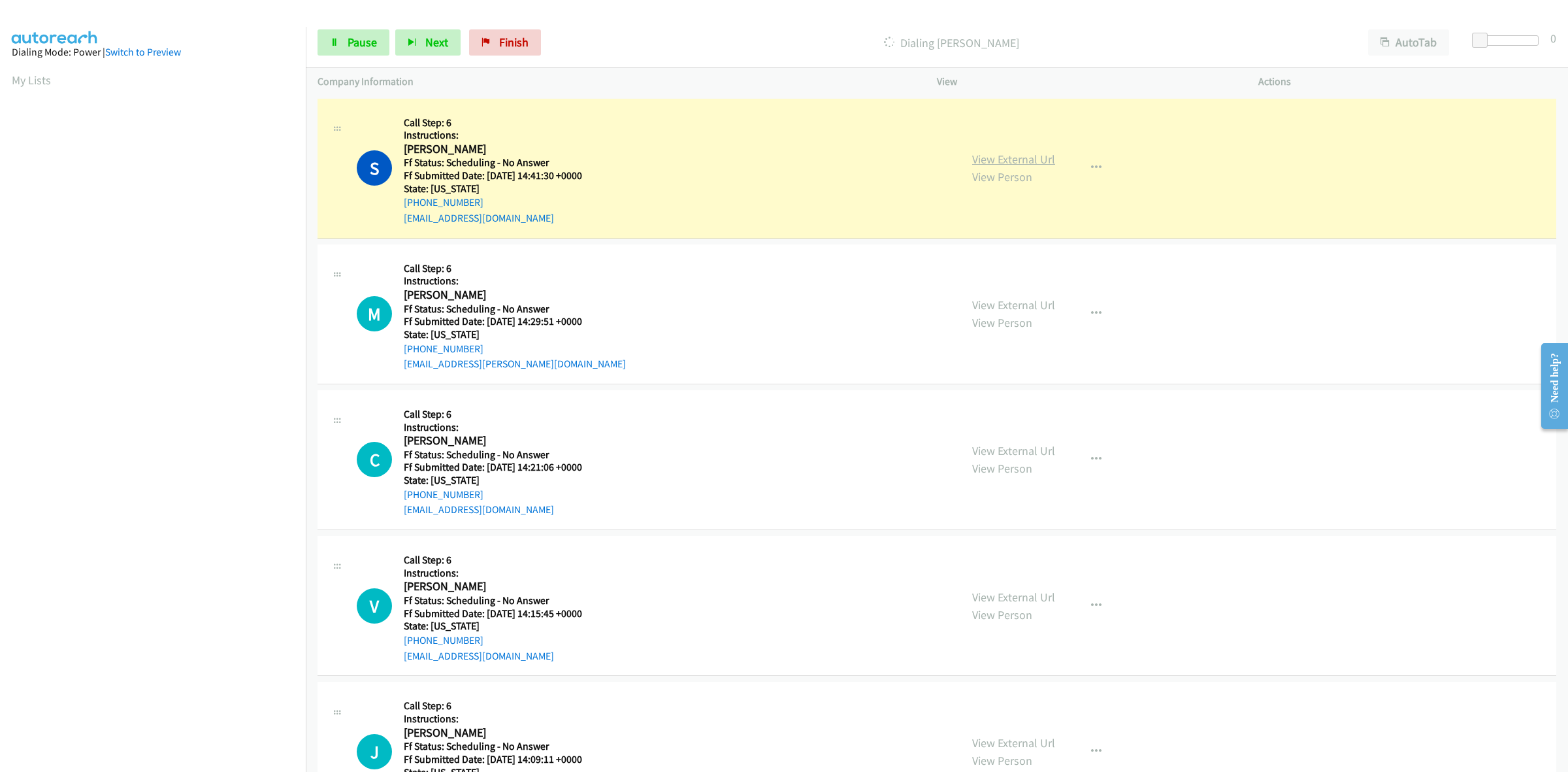
click at [1044, 162] on link "View External Url" at bounding box center [1013, 158] width 83 height 15
click at [1018, 302] on link "View External Url" at bounding box center [1013, 304] width 83 height 15
click at [989, 448] on link "View External Url" at bounding box center [1013, 450] width 83 height 15
click at [1013, 592] on link "View External Url" at bounding box center [1013, 596] width 83 height 15
click at [1000, 744] on link "View External Url" at bounding box center [1013, 742] width 83 height 15
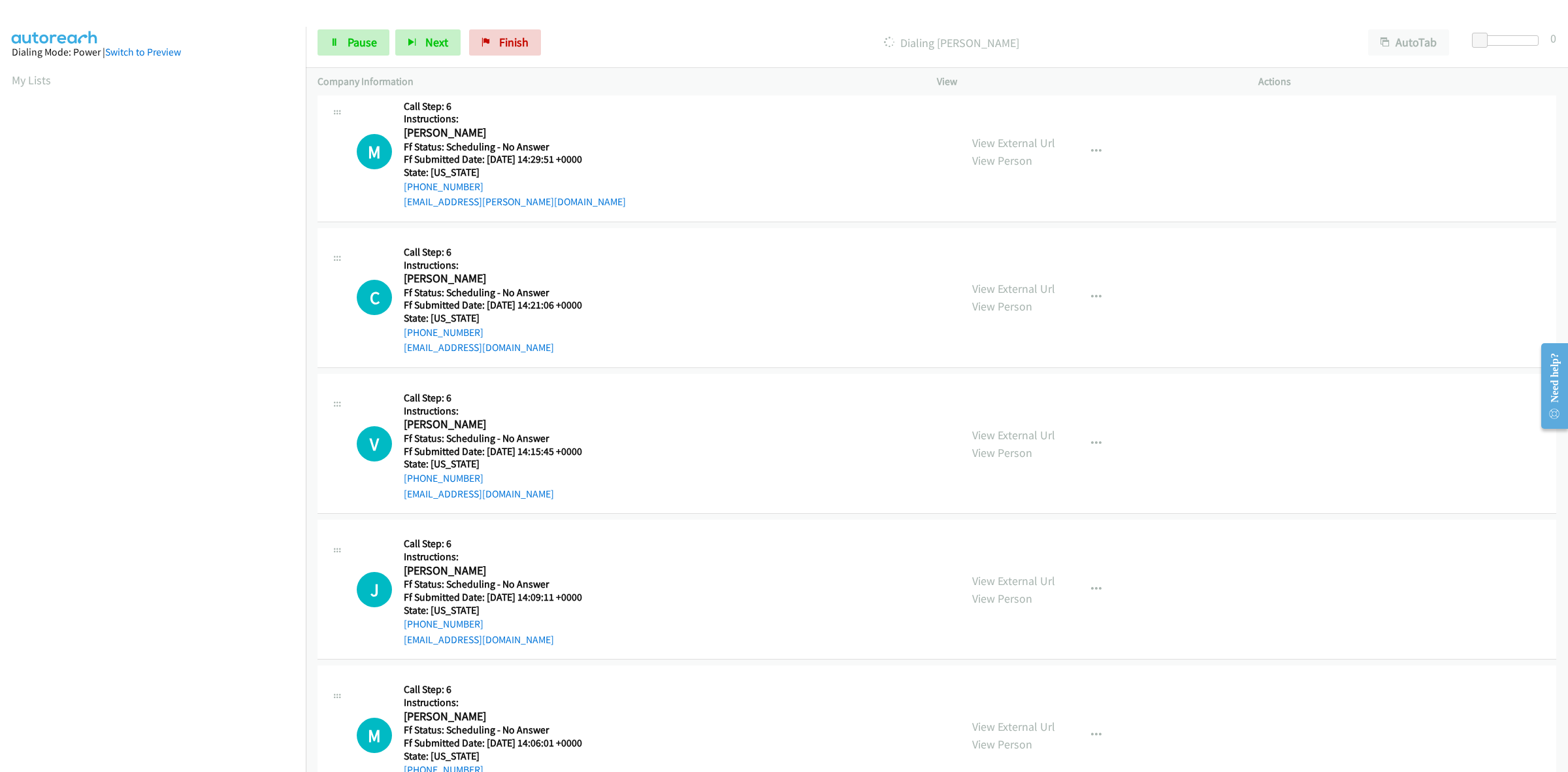
scroll to position [164, 0]
click at [1031, 719] on link "View External Url" at bounding box center [1013, 725] width 83 height 15
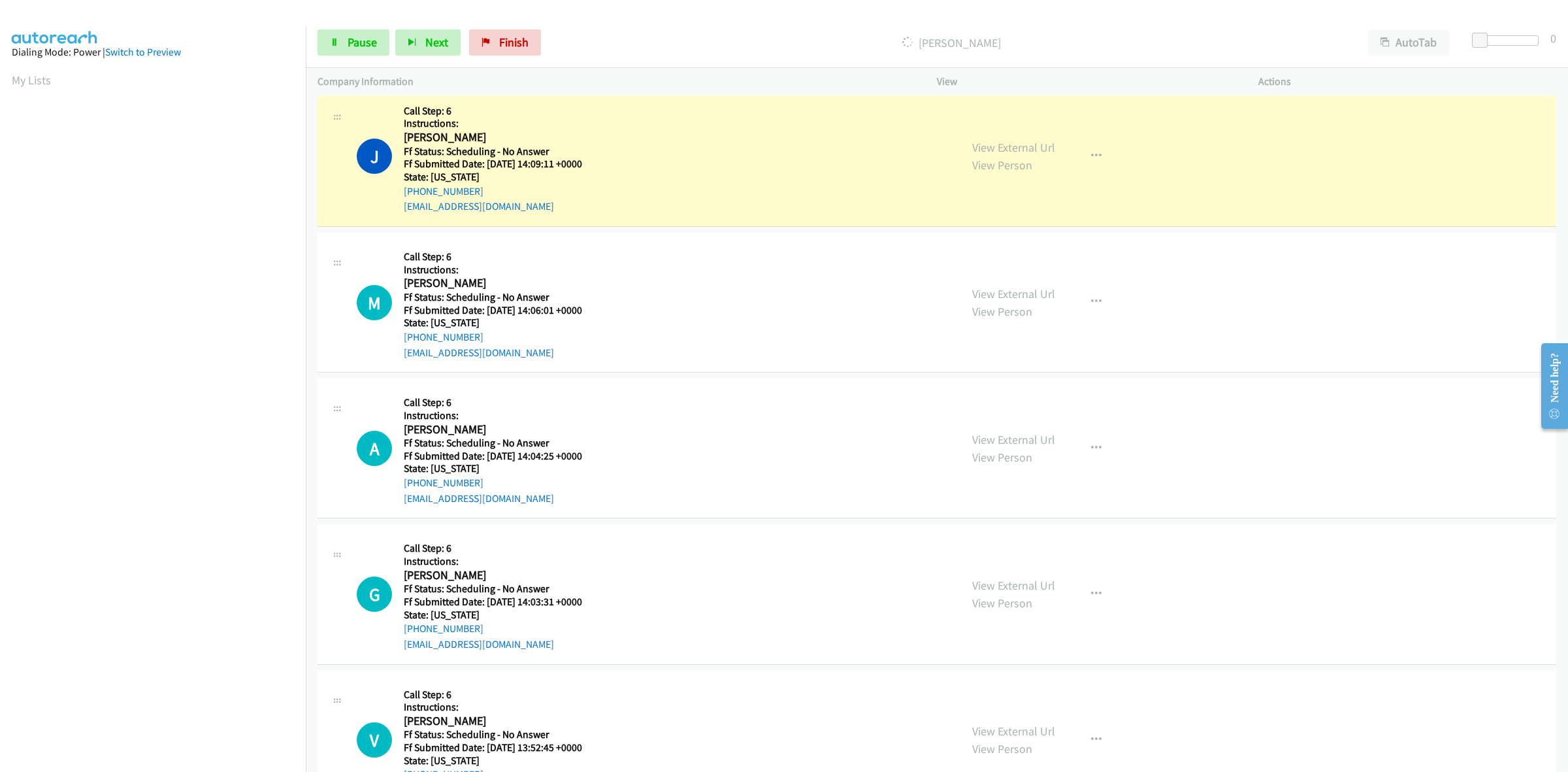
scroll to position [735, 0]
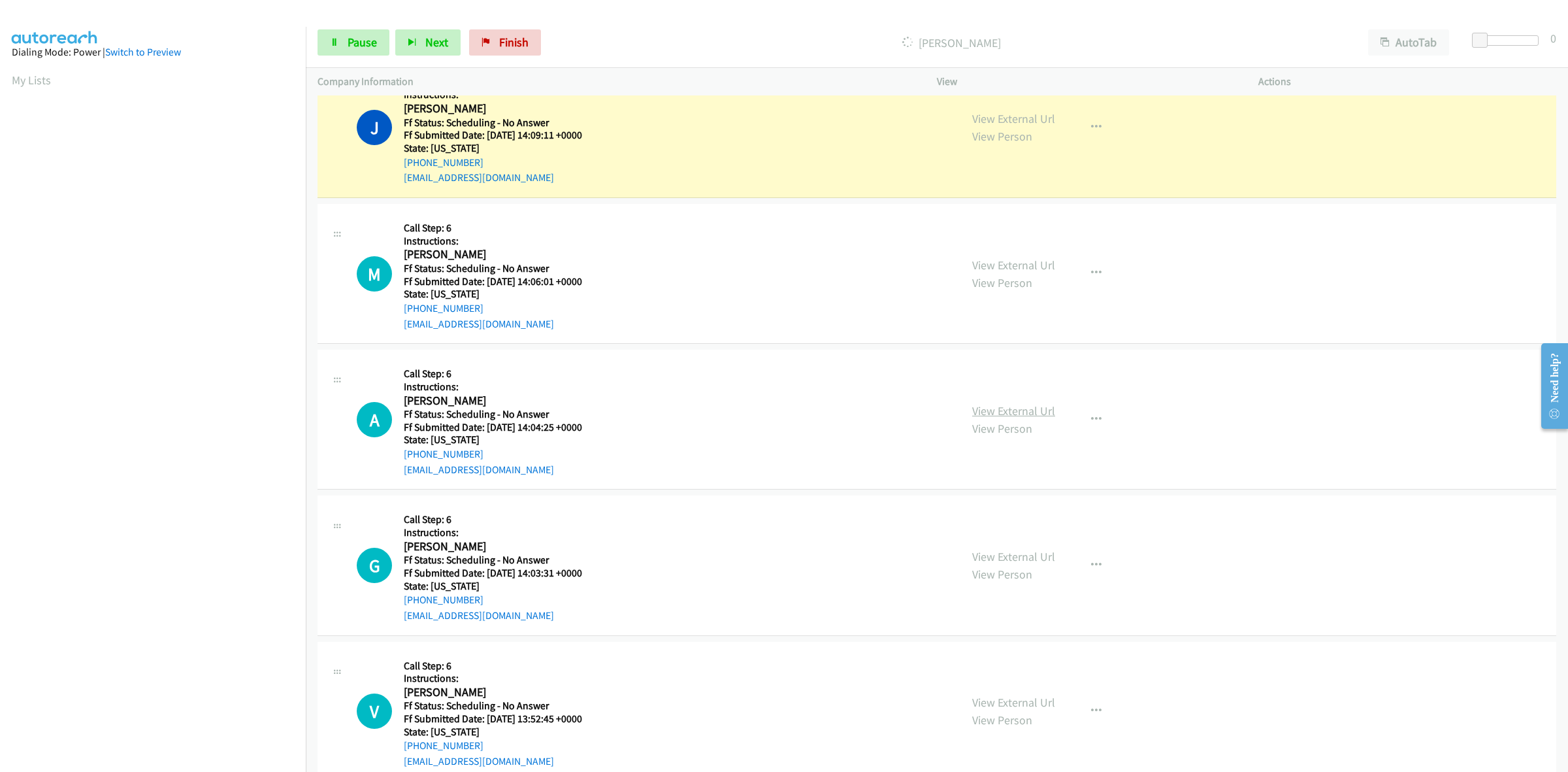
click at [987, 413] on link "View External Url" at bounding box center [1013, 411] width 83 height 15
click at [1023, 550] on link "View External Url" at bounding box center [1013, 556] width 83 height 15
click at [994, 704] on link "View External Url" at bounding box center [1013, 702] width 83 height 15
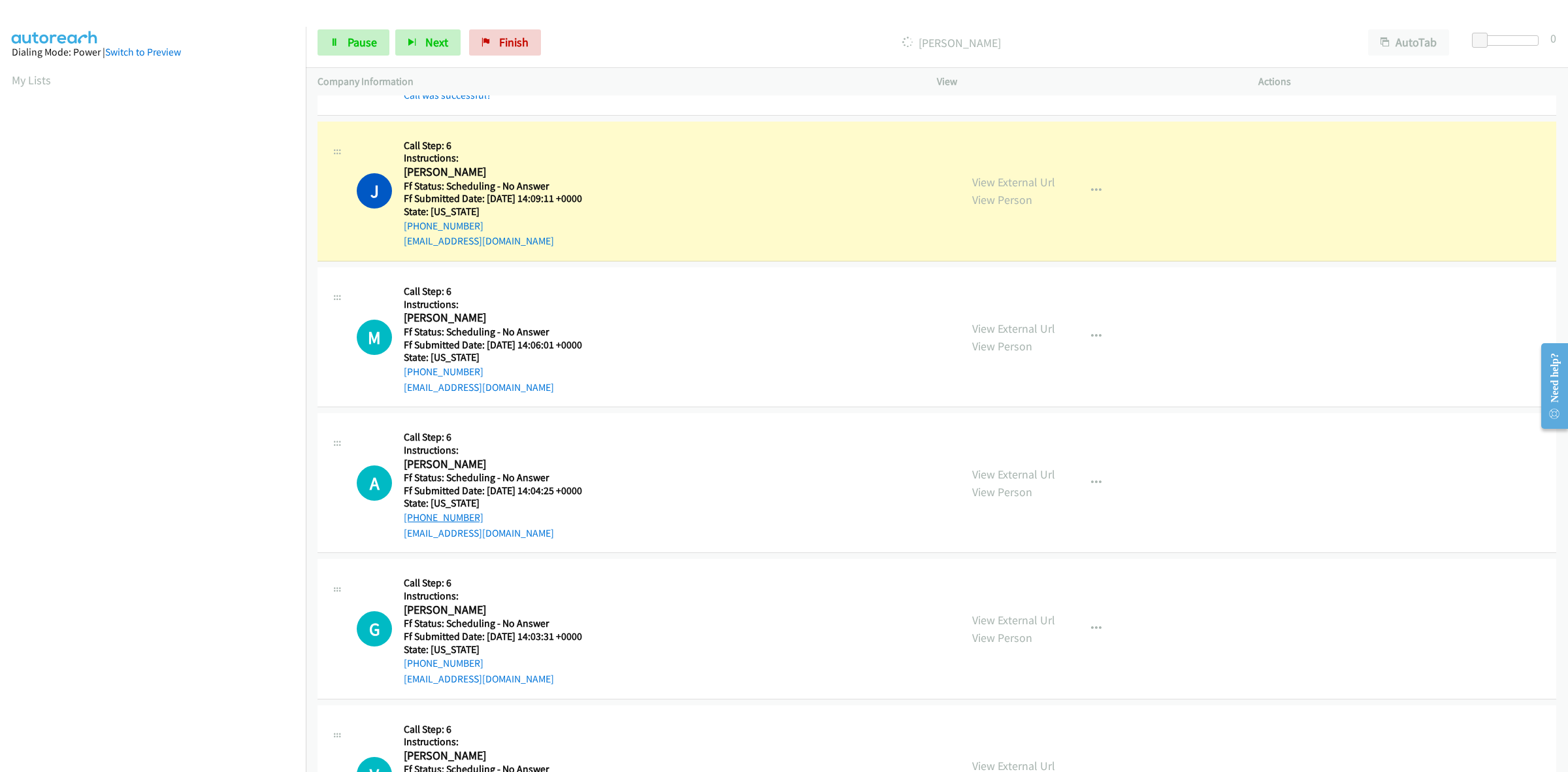
scroll to position [653, 0]
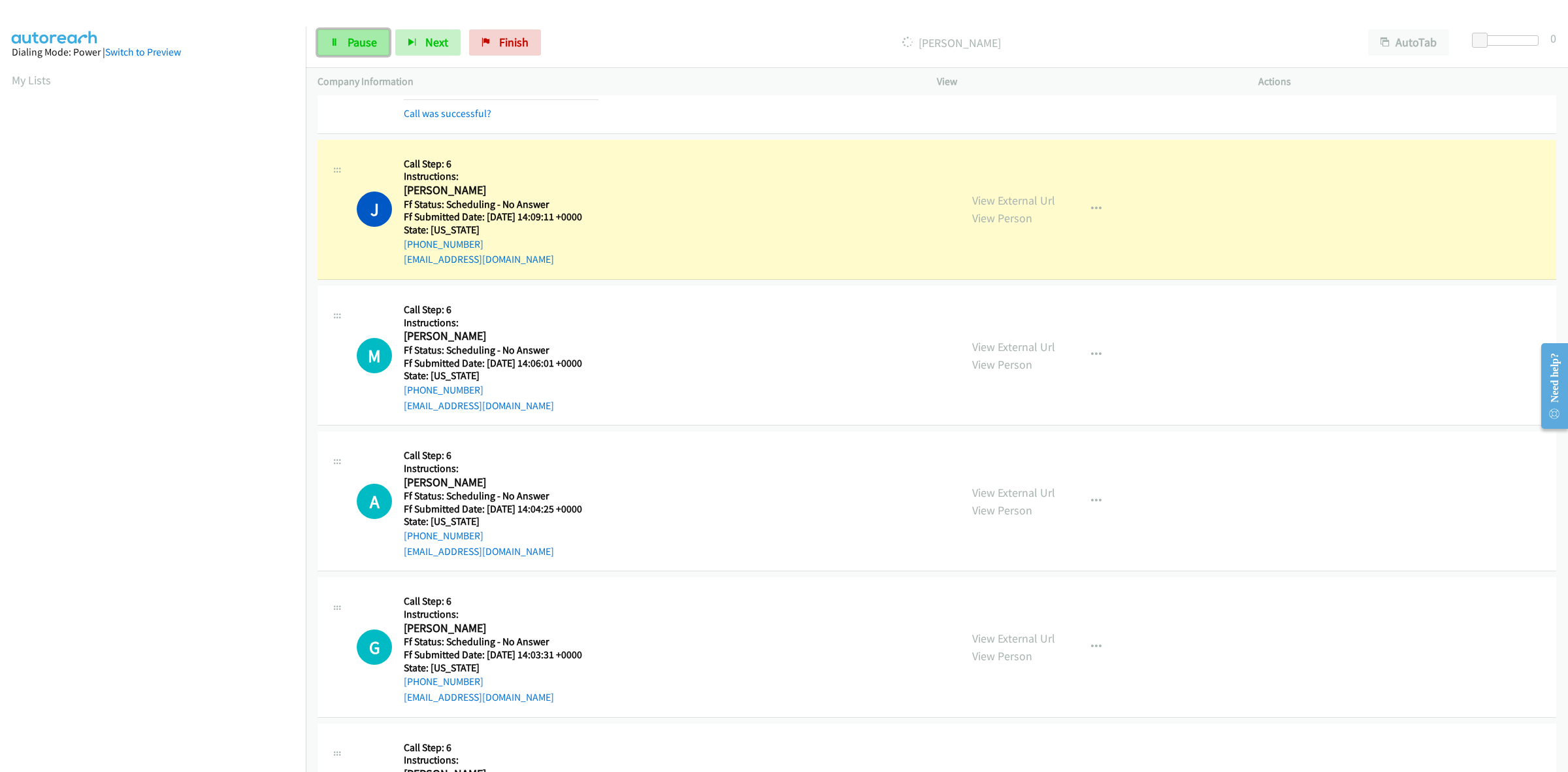
click at [352, 40] on span "Pause" at bounding box center [361, 41] width 29 height 15
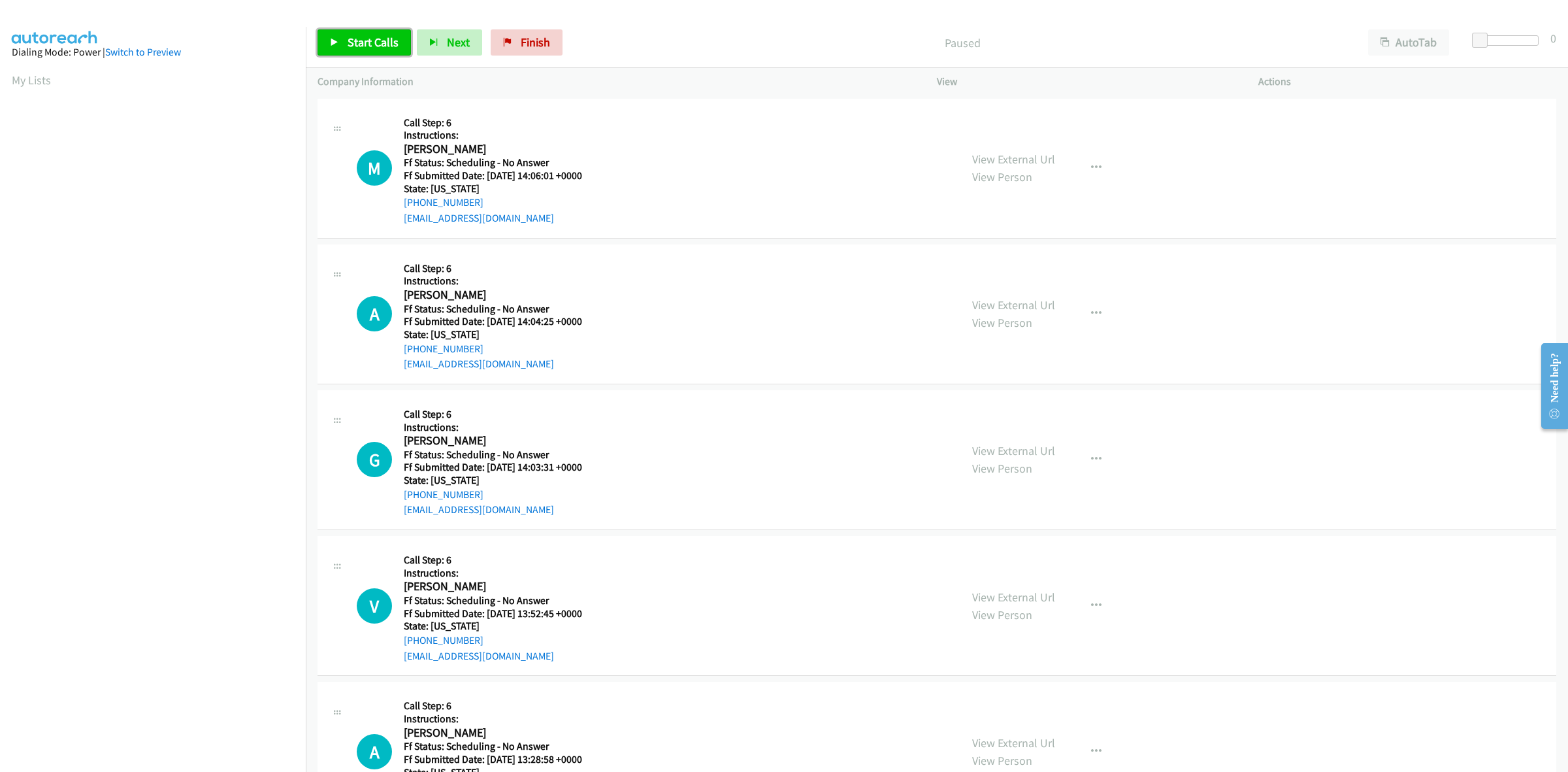
click at [370, 49] on span "Start Calls" at bounding box center [373, 41] width 51 height 15
click at [1016, 739] on link "View External Url" at bounding box center [1013, 742] width 83 height 15
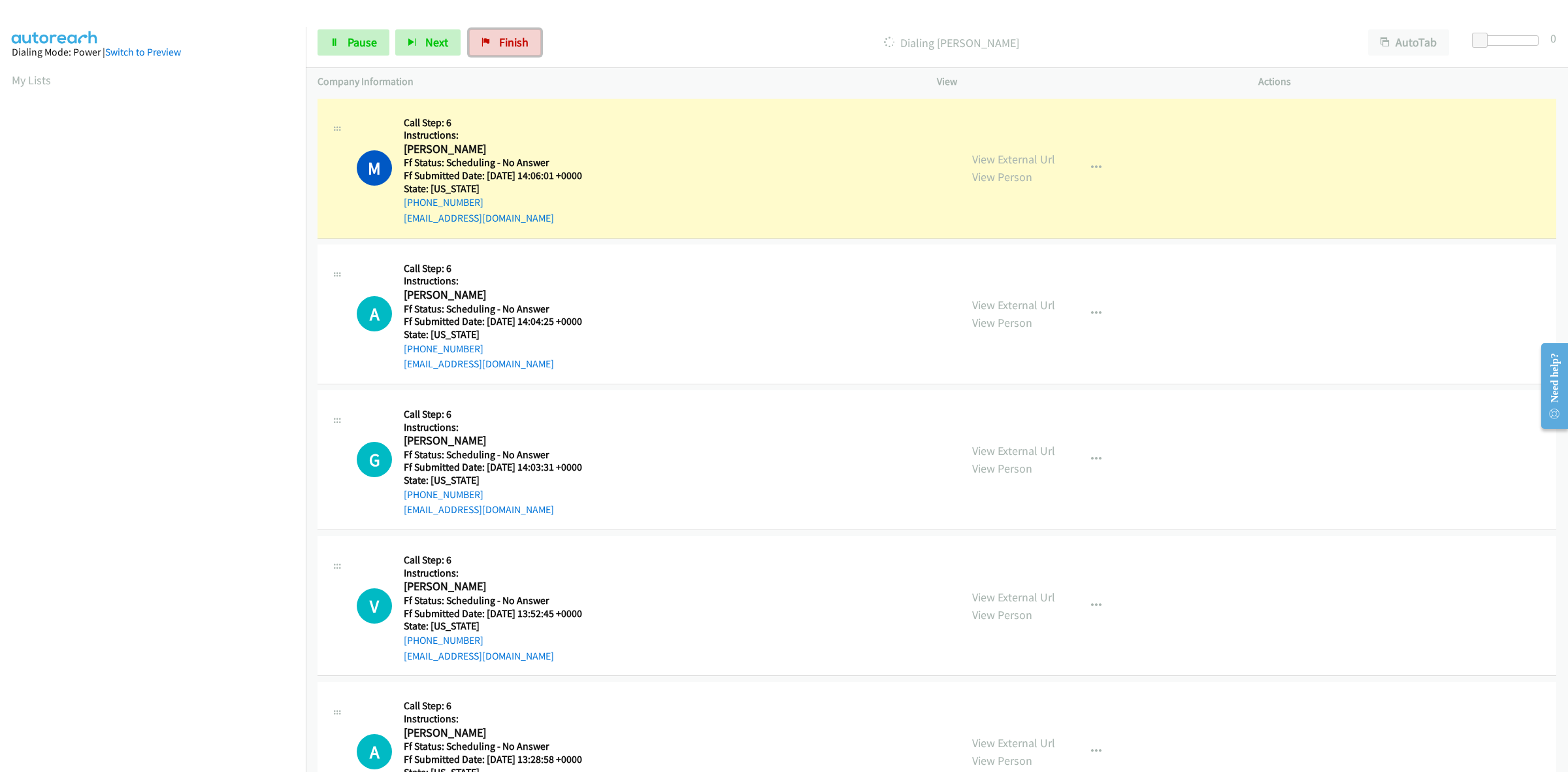
drag, startPoint x: 485, startPoint y: 44, endPoint x: 824, endPoint y: 84, distance: 341.4
click at [485, 44] on icon at bounding box center [486, 43] width 9 height 9
